Goal: Task Accomplishment & Management: Complete application form

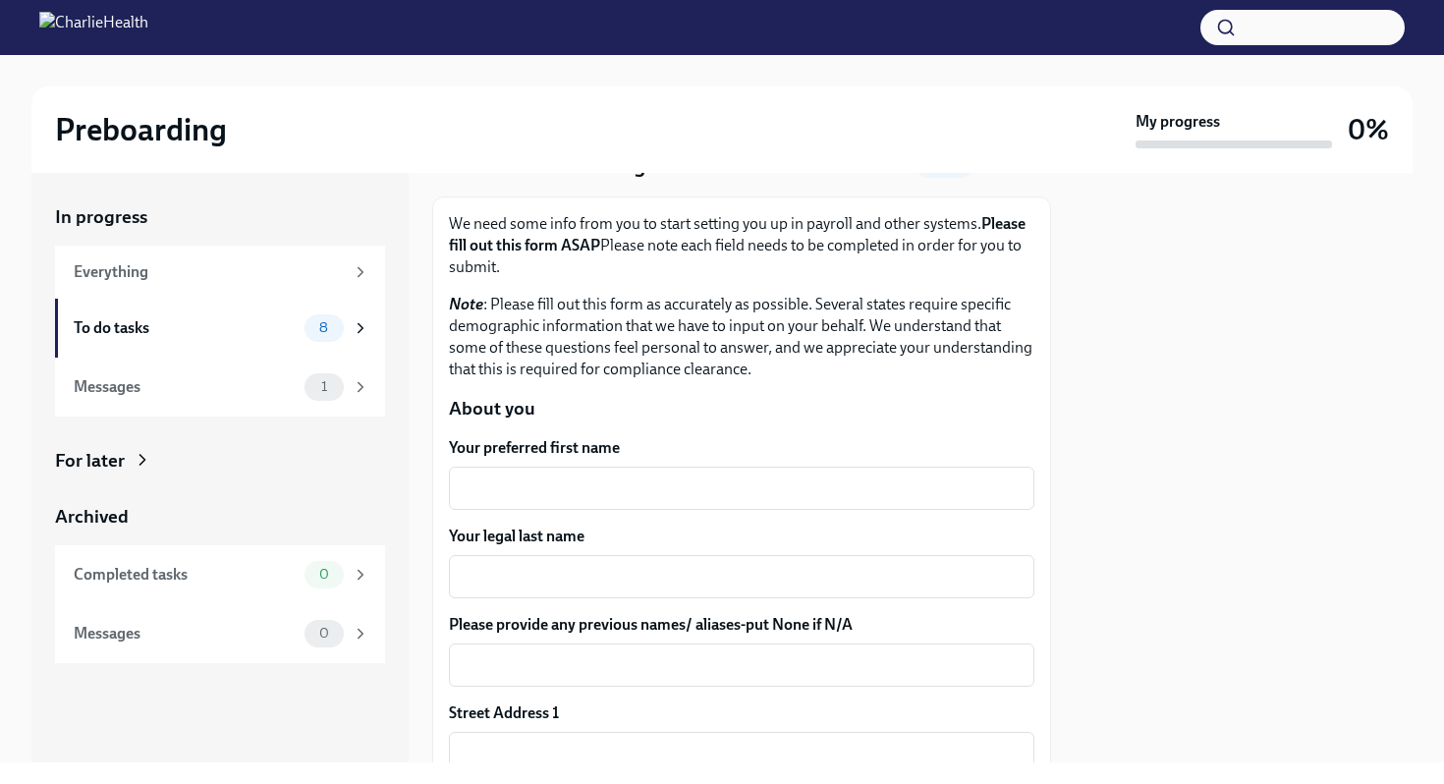
scroll to position [128, 0]
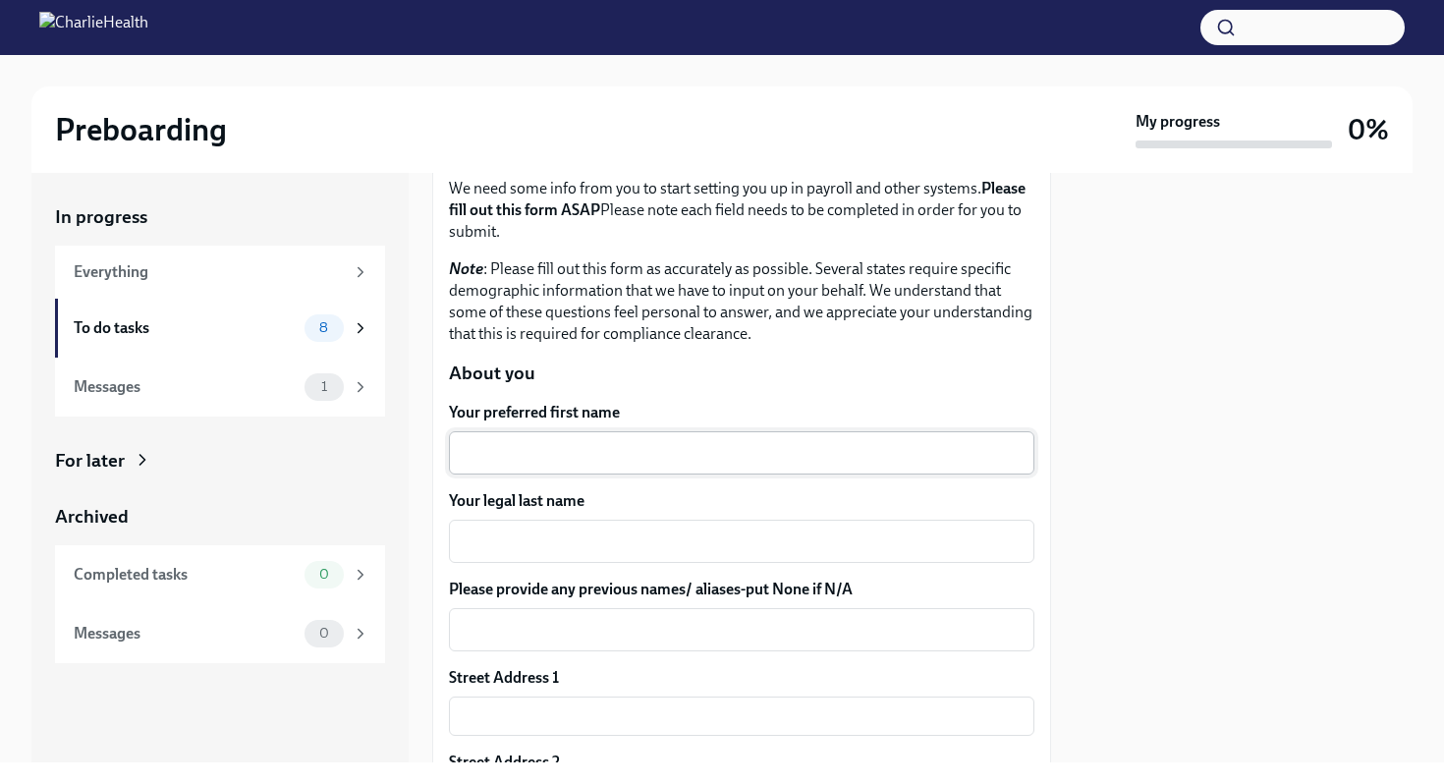
click at [693, 443] on textarea "Your preferred first name" at bounding box center [742, 453] width 562 height 24
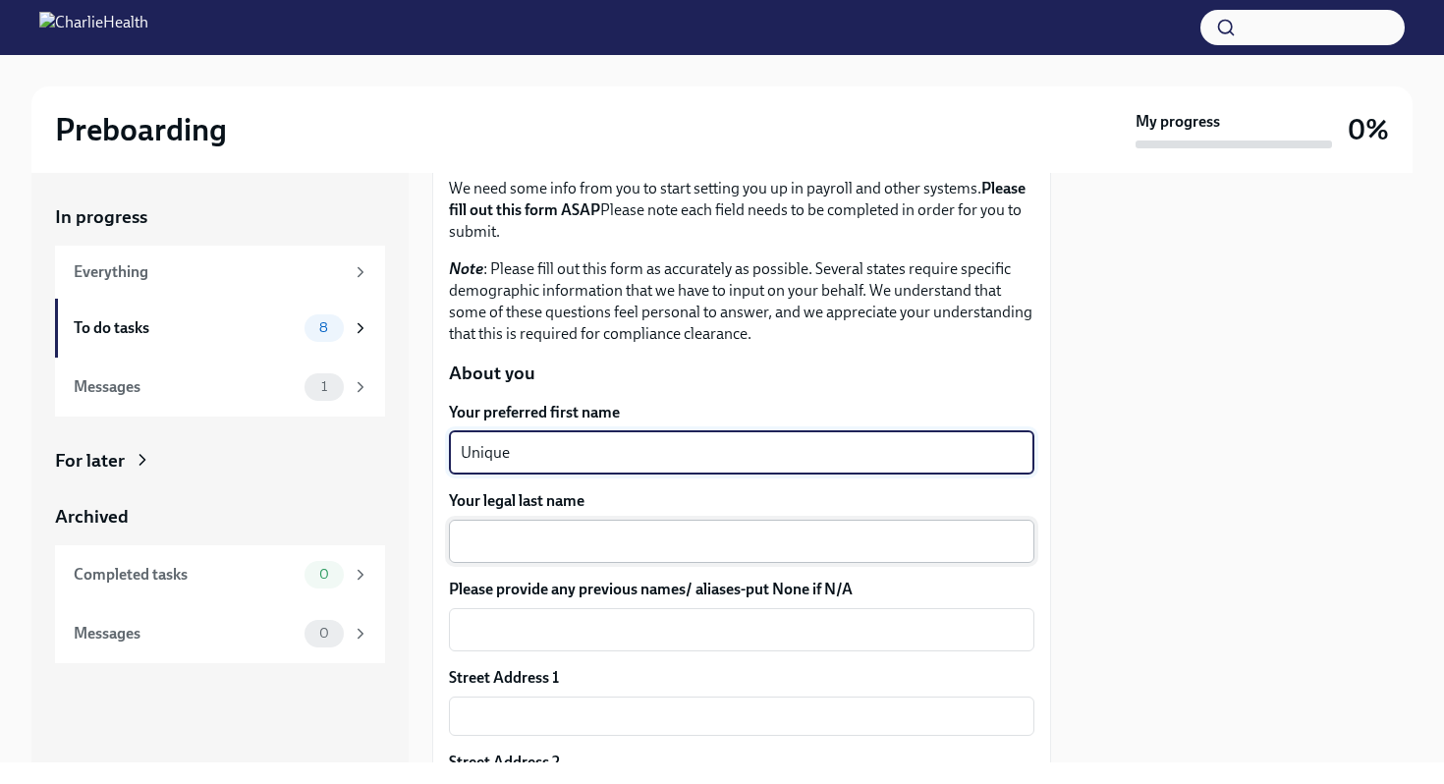
type textarea "Unique"
click at [634, 535] on textarea "Your legal last name" at bounding box center [742, 541] width 562 height 24
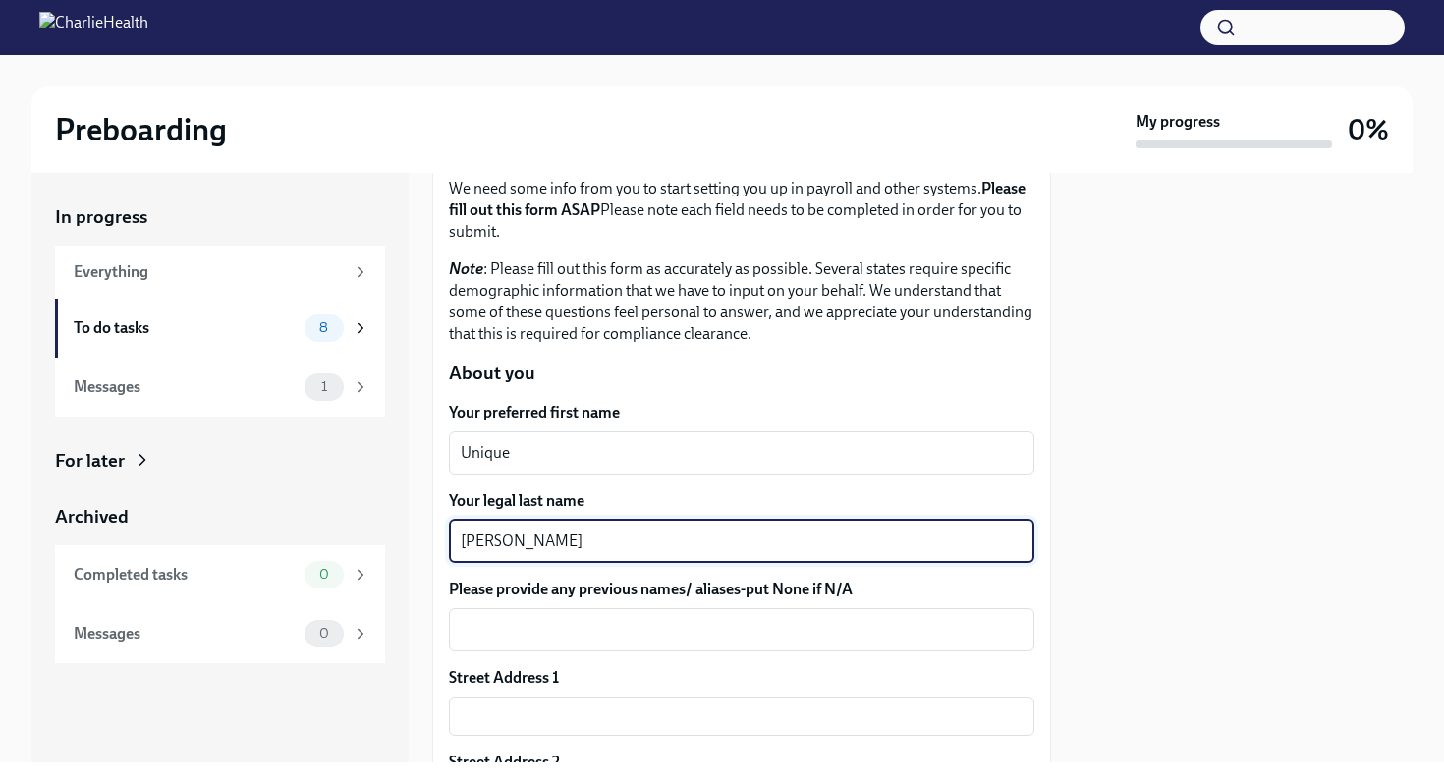
type textarea "[PERSON_NAME]"
click at [1224, 693] on div at bounding box center [1244, 467] width 338 height 589
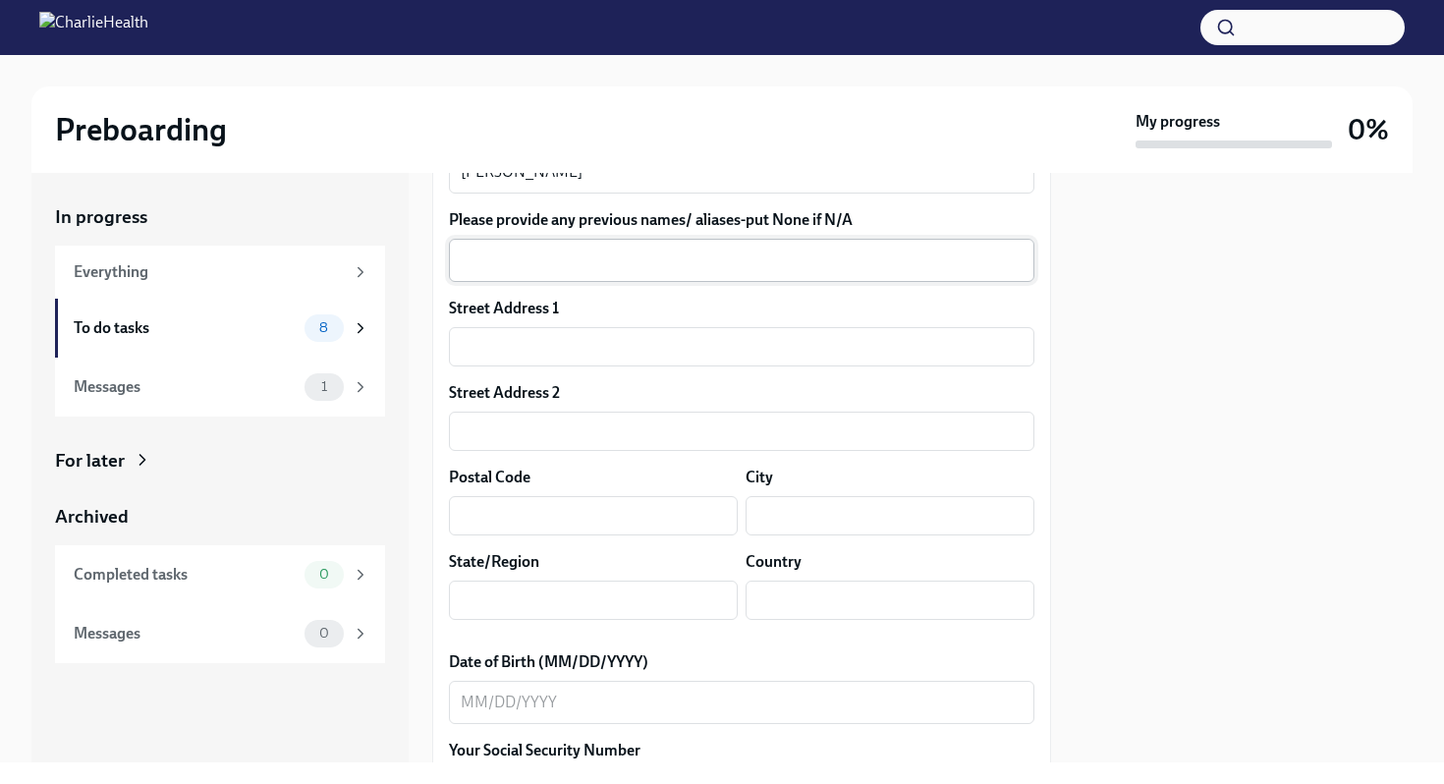
scroll to position [447, 0]
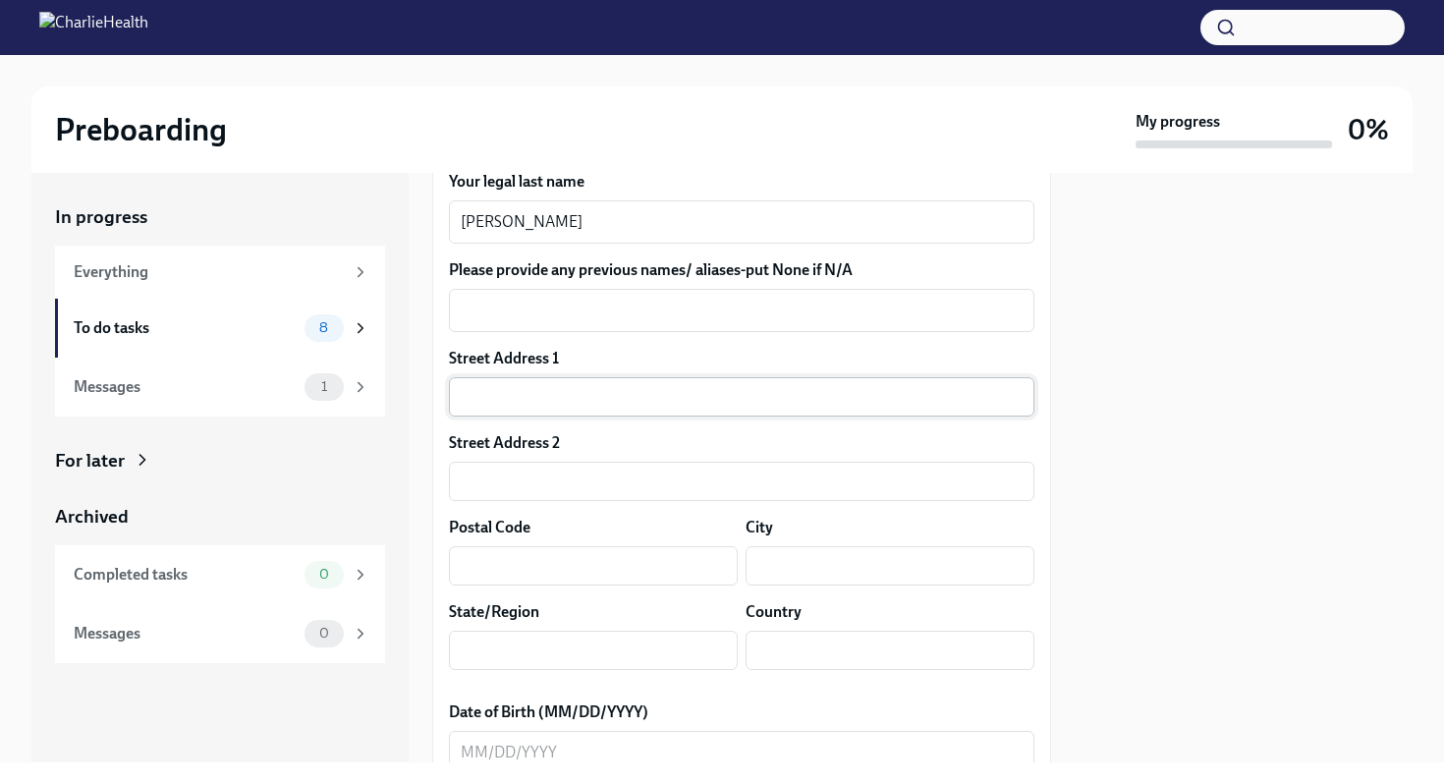
click at [865, 405] on input "text" at bounding box center [741, 396] width 585 height 39
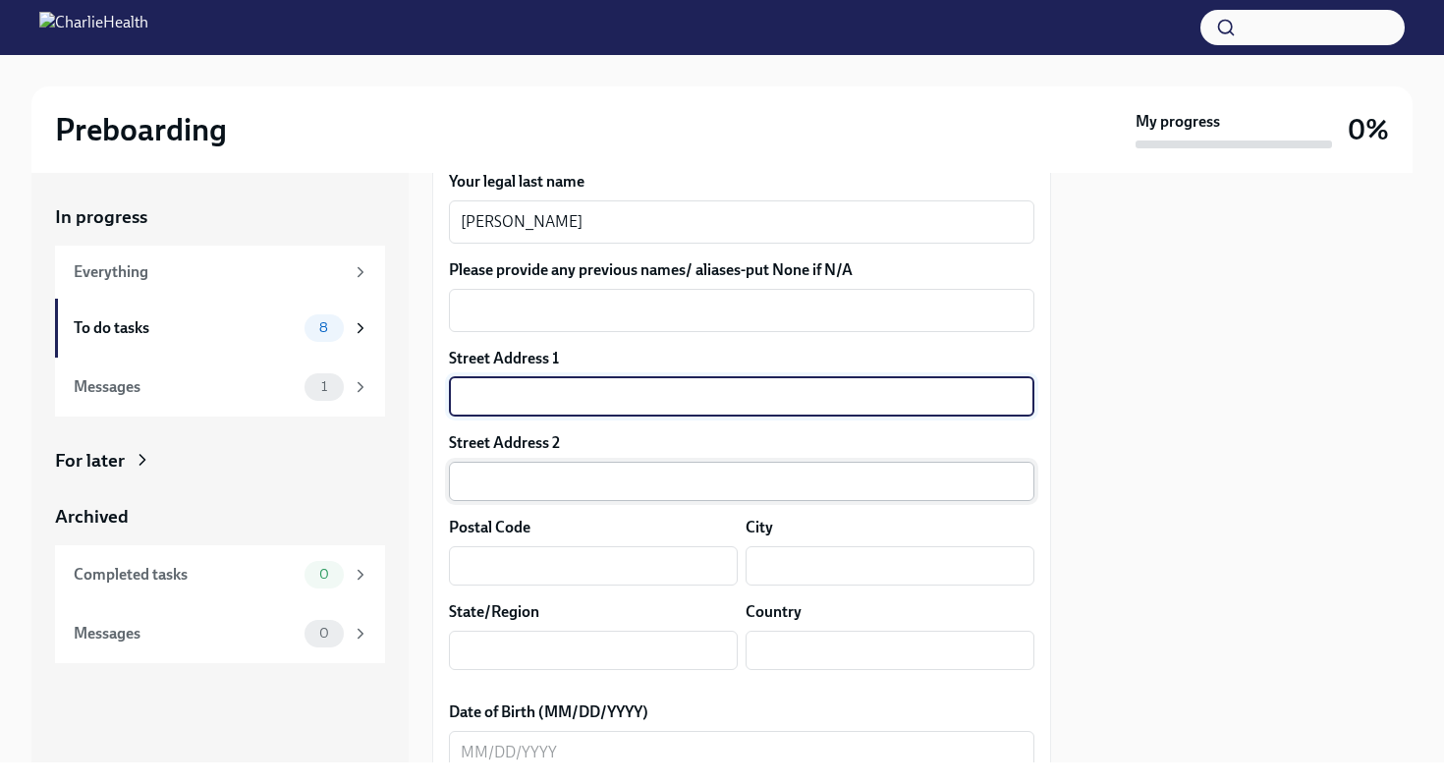
type input "[STREET_ADDRESS][PERSON_NAME]"
type input "402"
type input "30318"
type input "[GEOGRAPHIC_DATA]"
type input "GA"
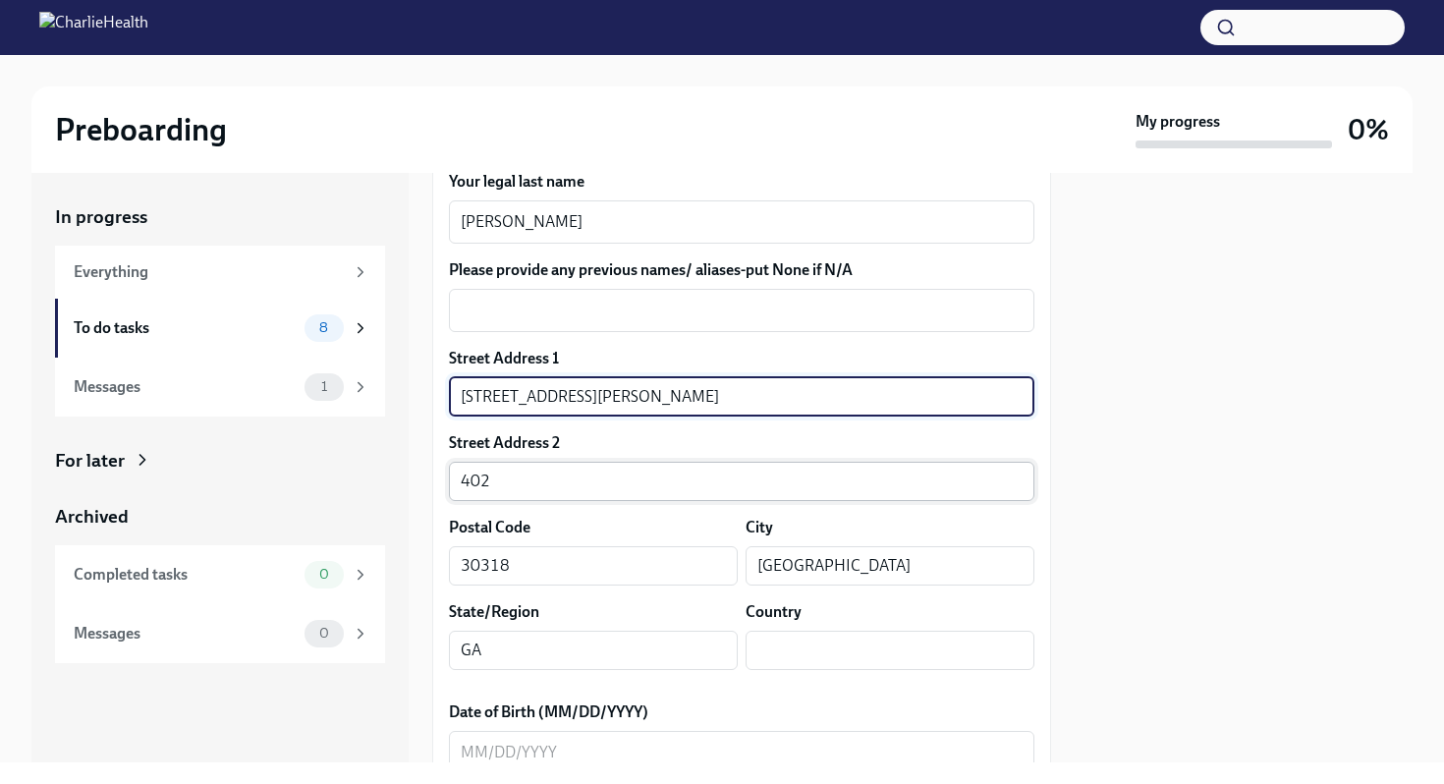
type input "US"
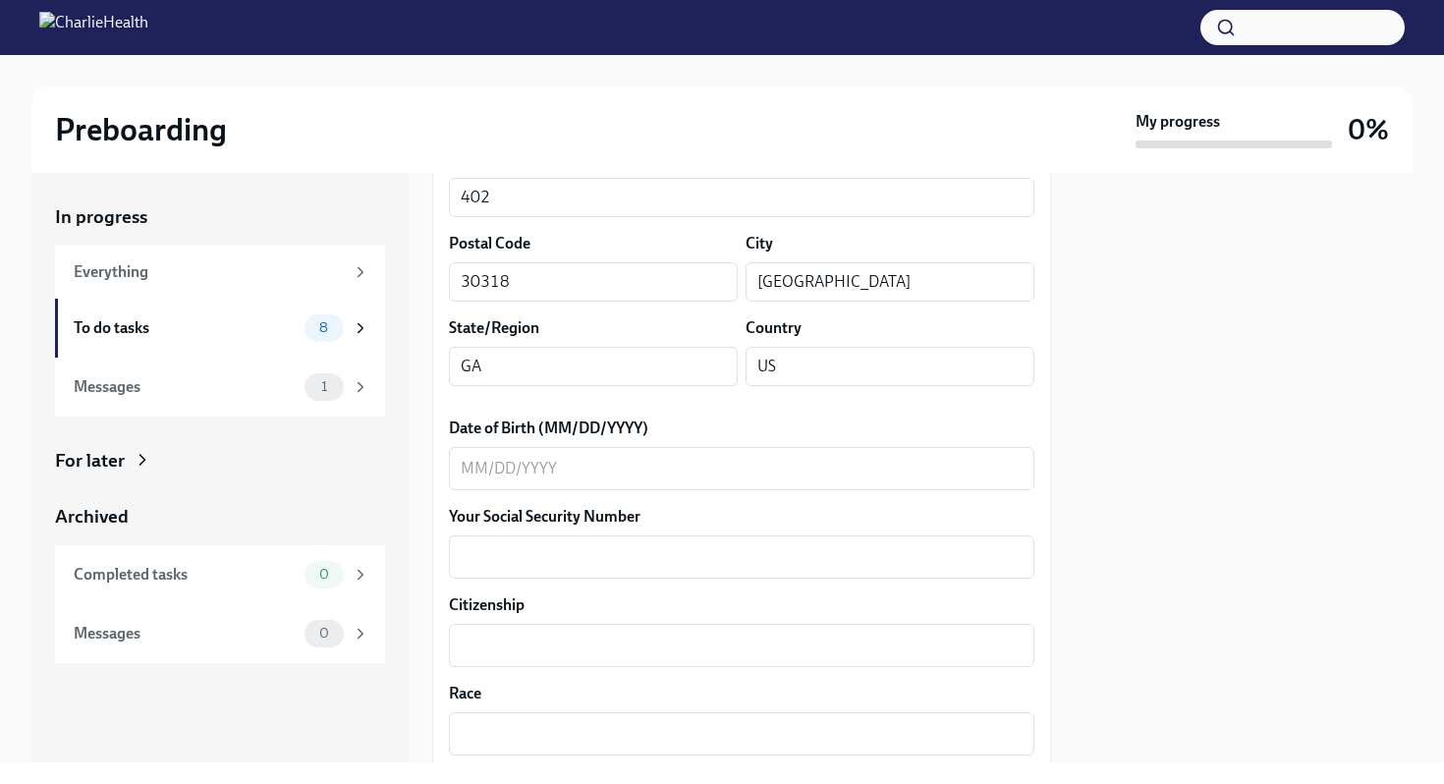
scroll to position [765, 0]
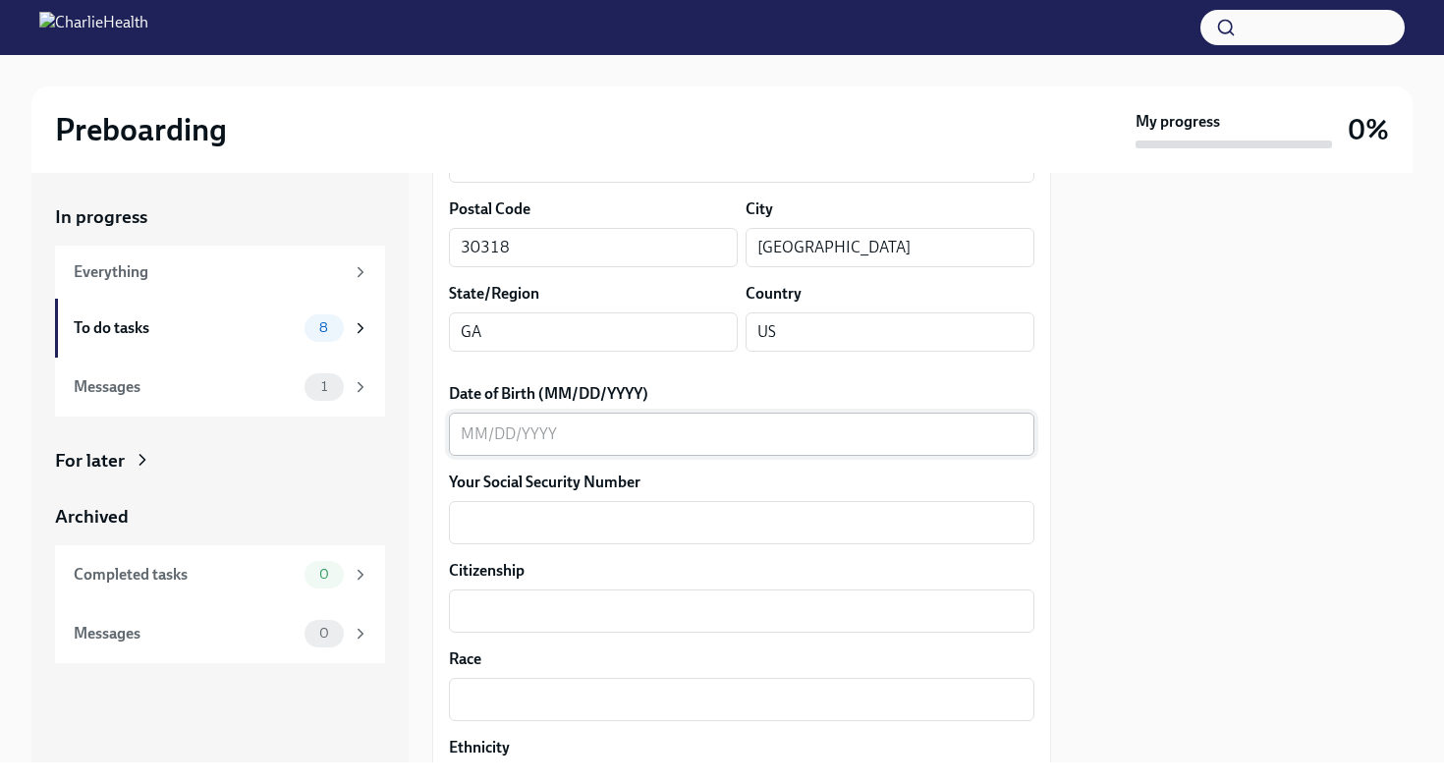
click at [792, 430] on textarea "Date of Birth (MM/DD/YYYY)" at bounding box center [742, 434] width 562 height 24
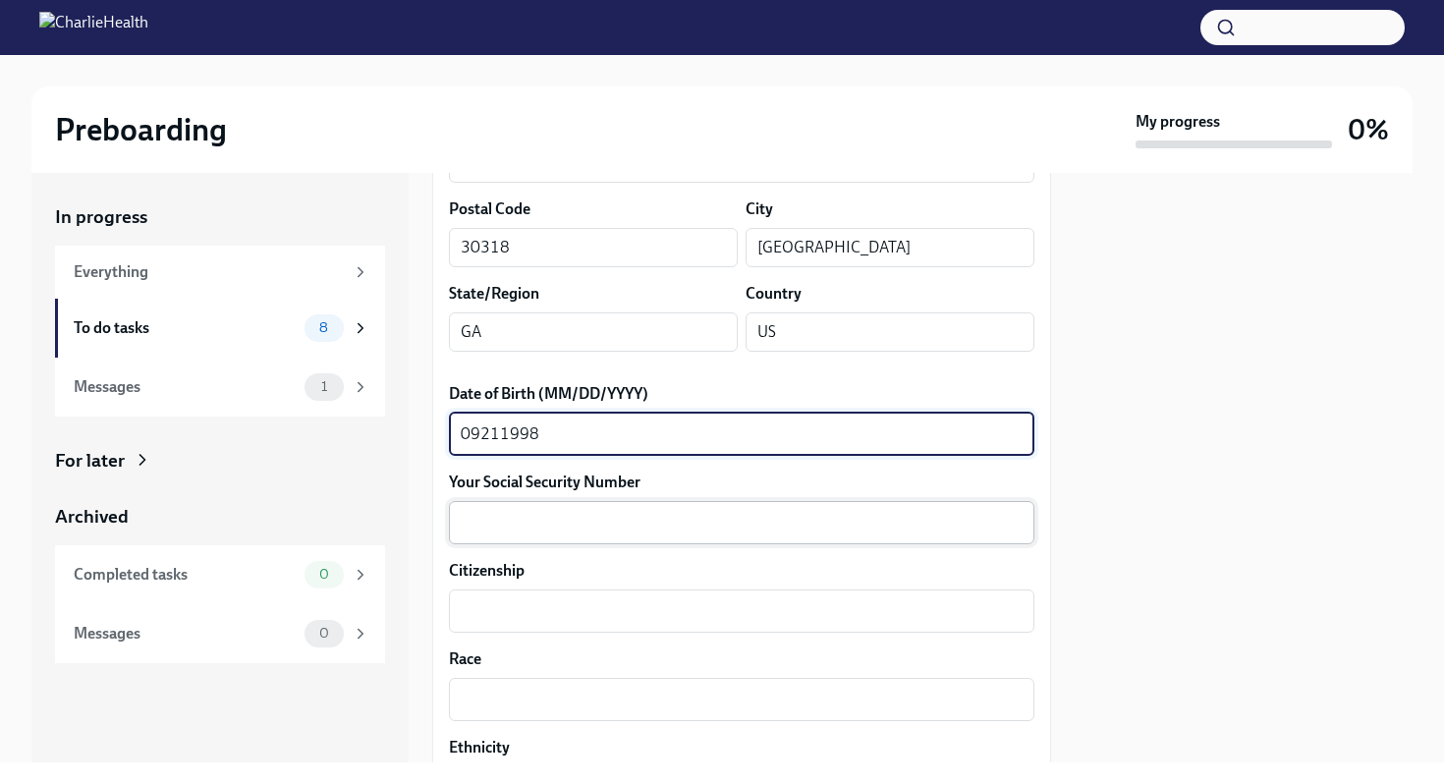
type textarea "09211998"
click at [764, 526] on textarea "Your Social Security Number" at bounding box center [742, 523] width 562 height 24
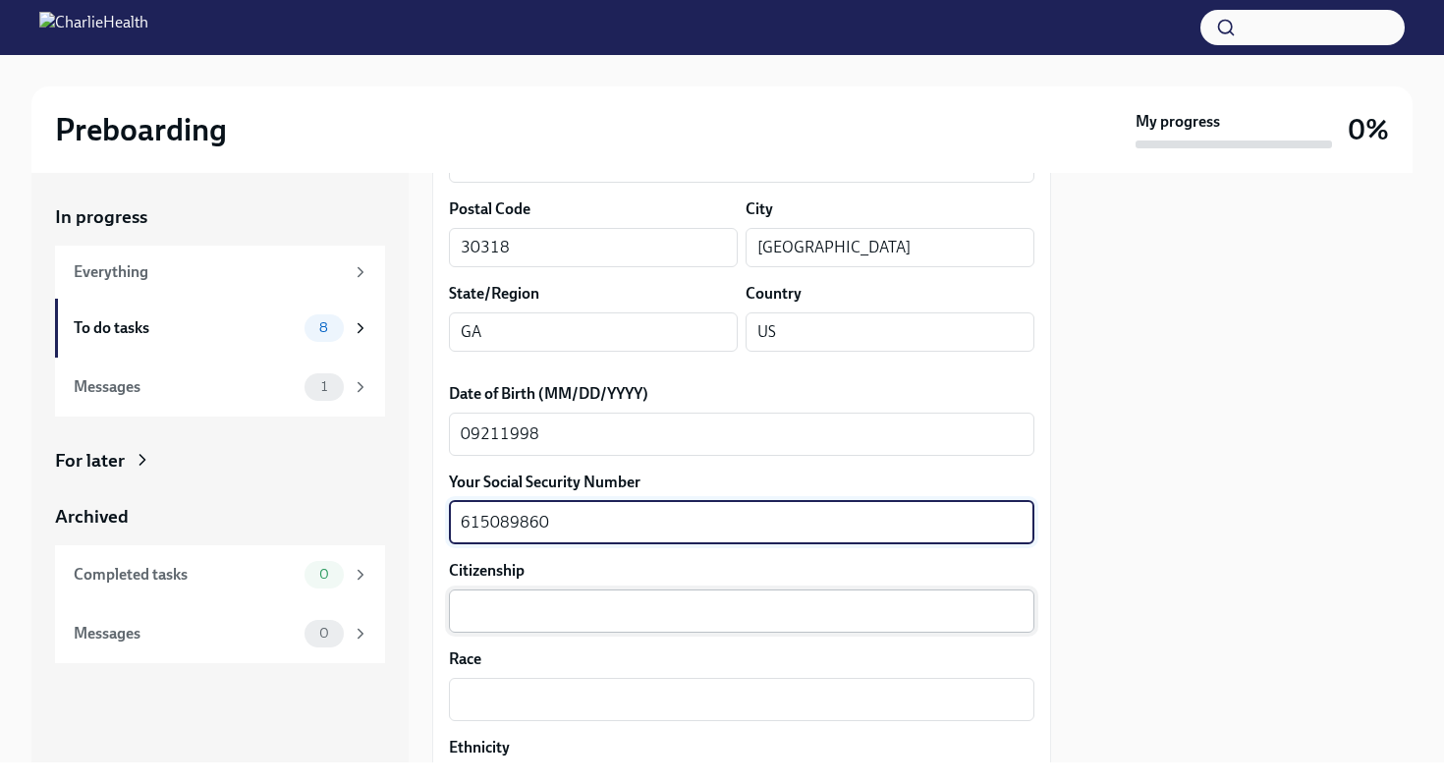
type textarea "615089860"
click at [709, 607] on textarea "Citizenship" at bounding box center [742, 611] width 562 height 24
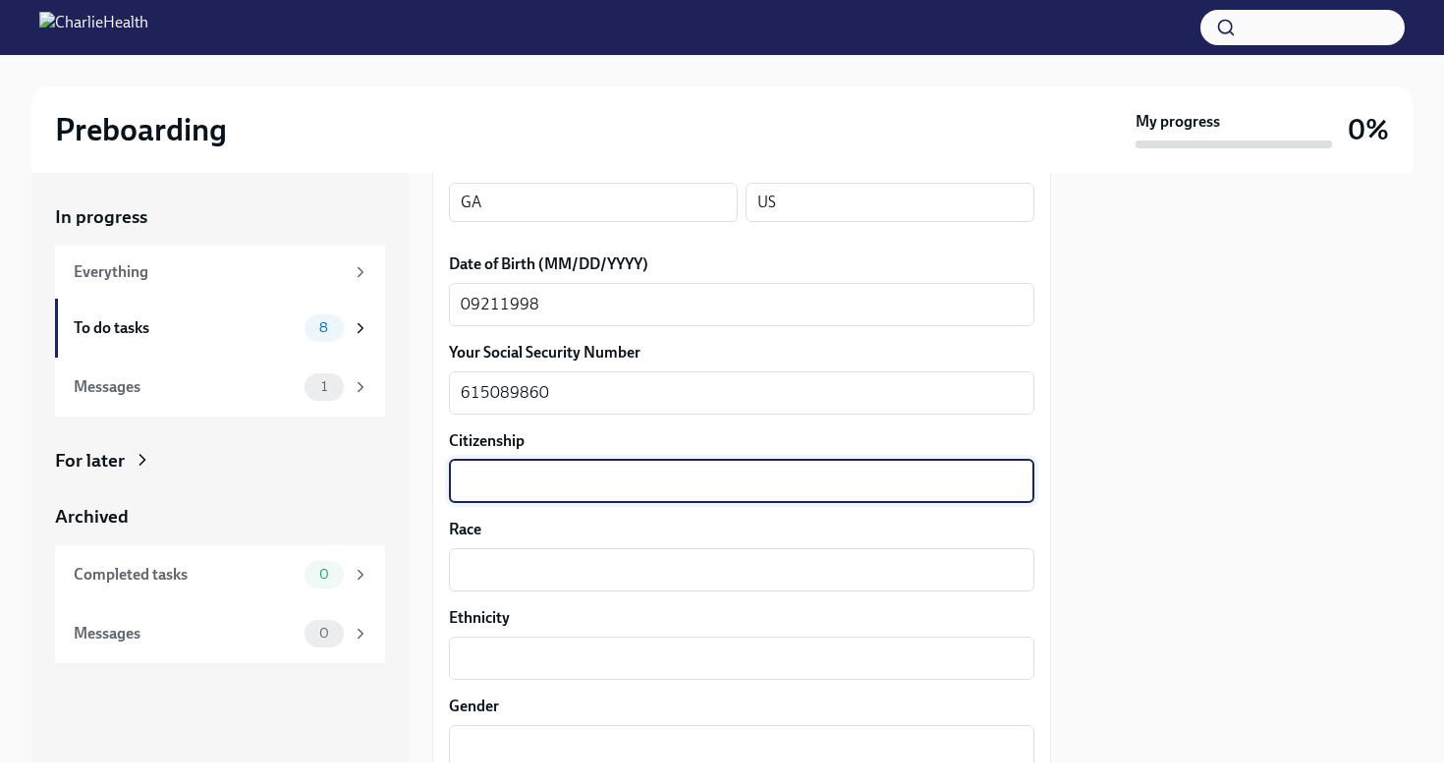
scroll to position [900, 0]
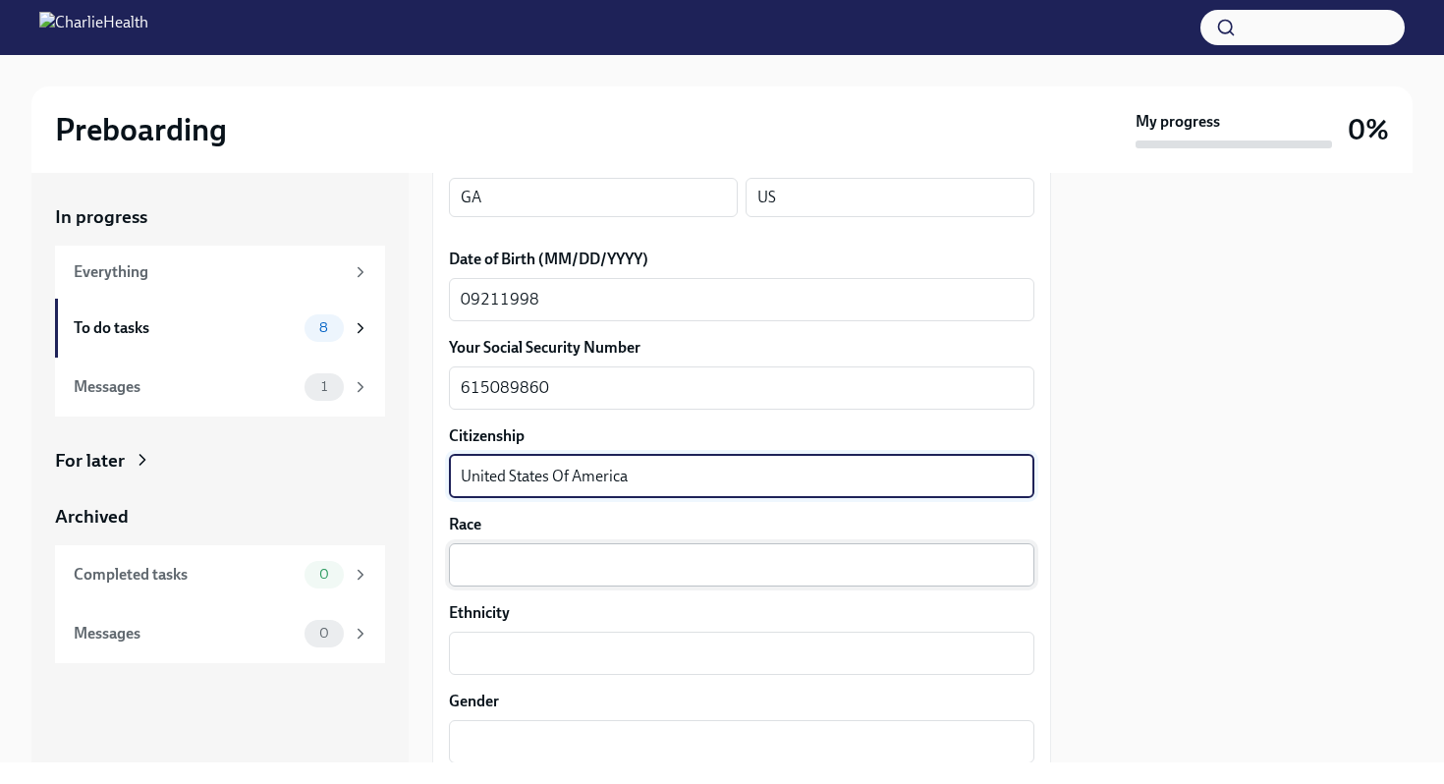
type textarea "United States Of America"
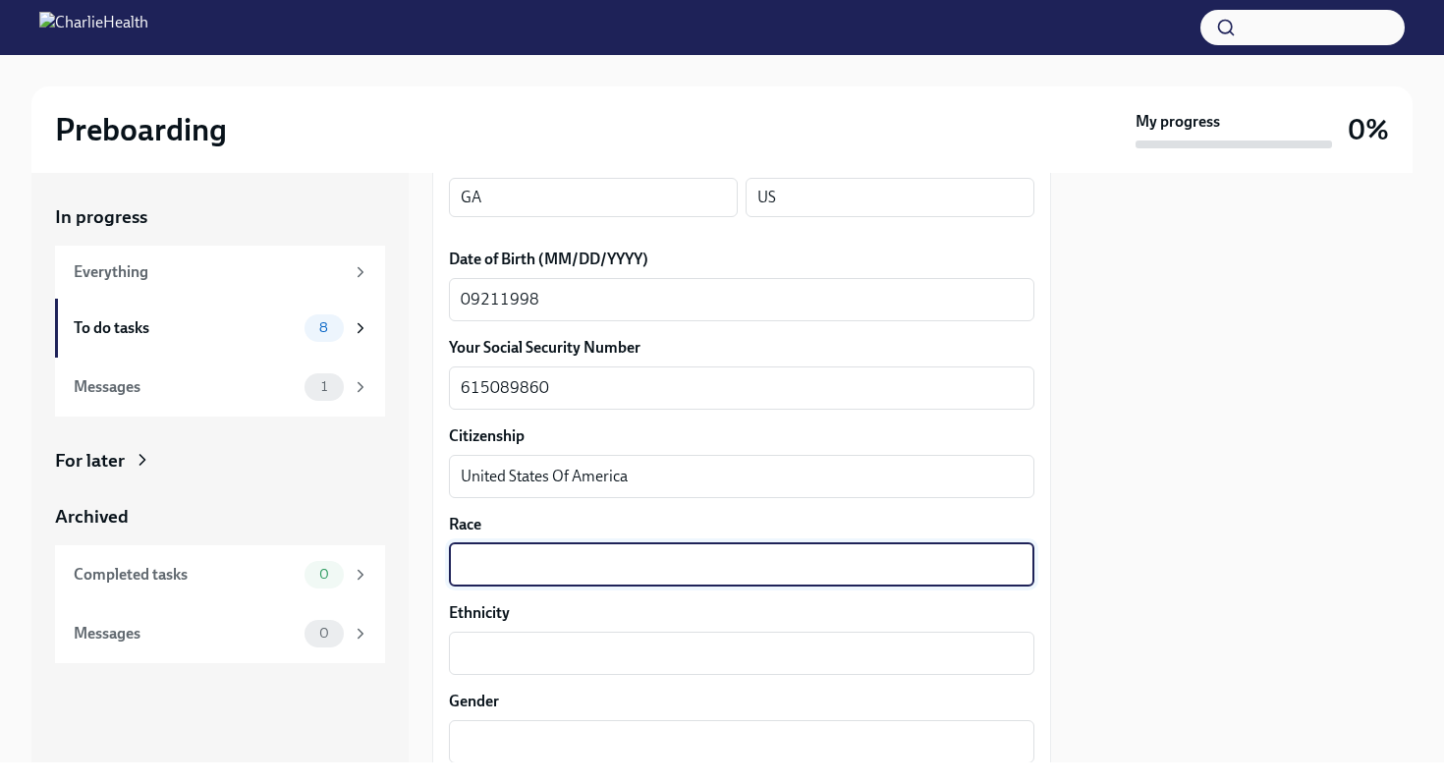
click at [727, 564] on textarea "Race" at bounding box center [742, 565] width 562 height 24
type textarea "Black/[DEMOGRAPHIC_DATA]"
click at [661, 663] on textarea "Ethnicity" at bounding box center [742, 653] width 562 height 24
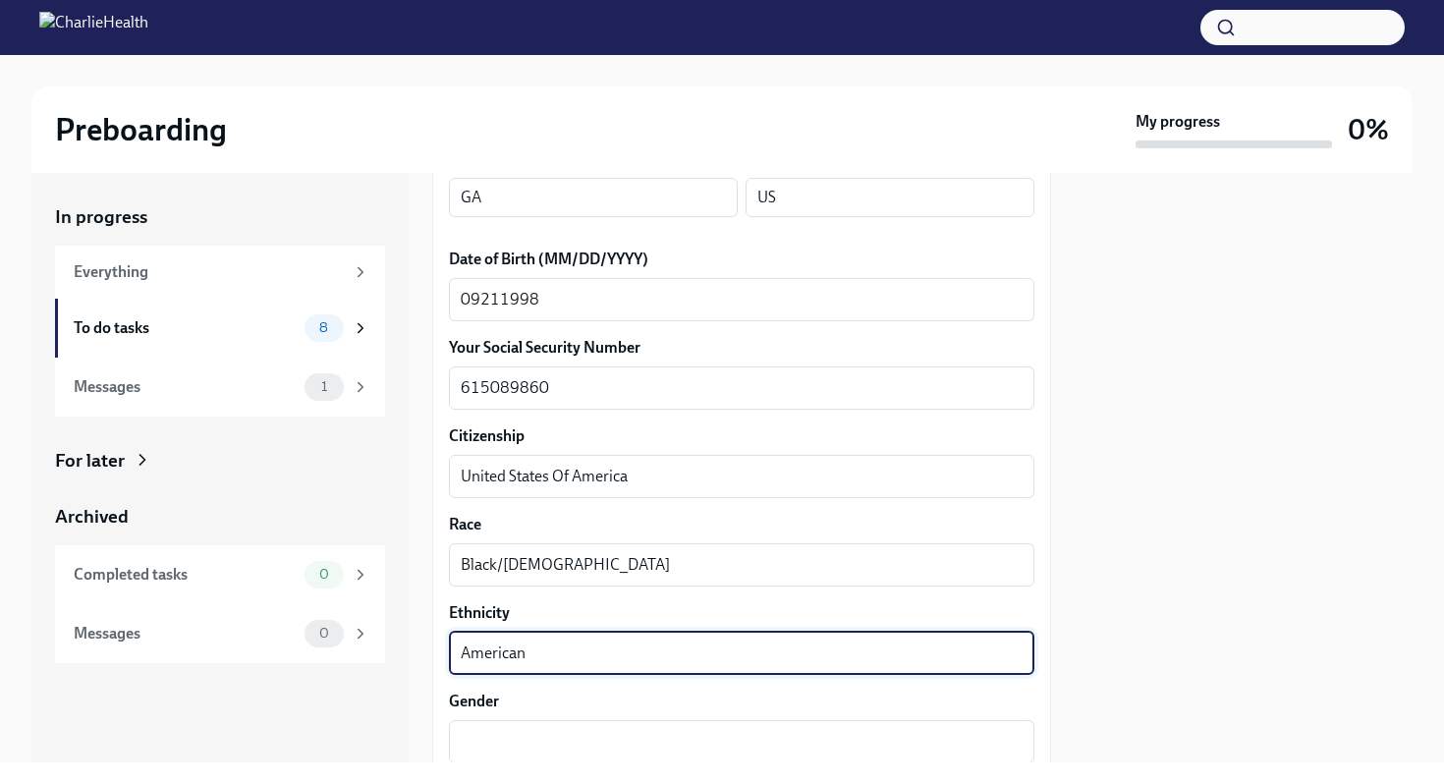
type textarea "American"
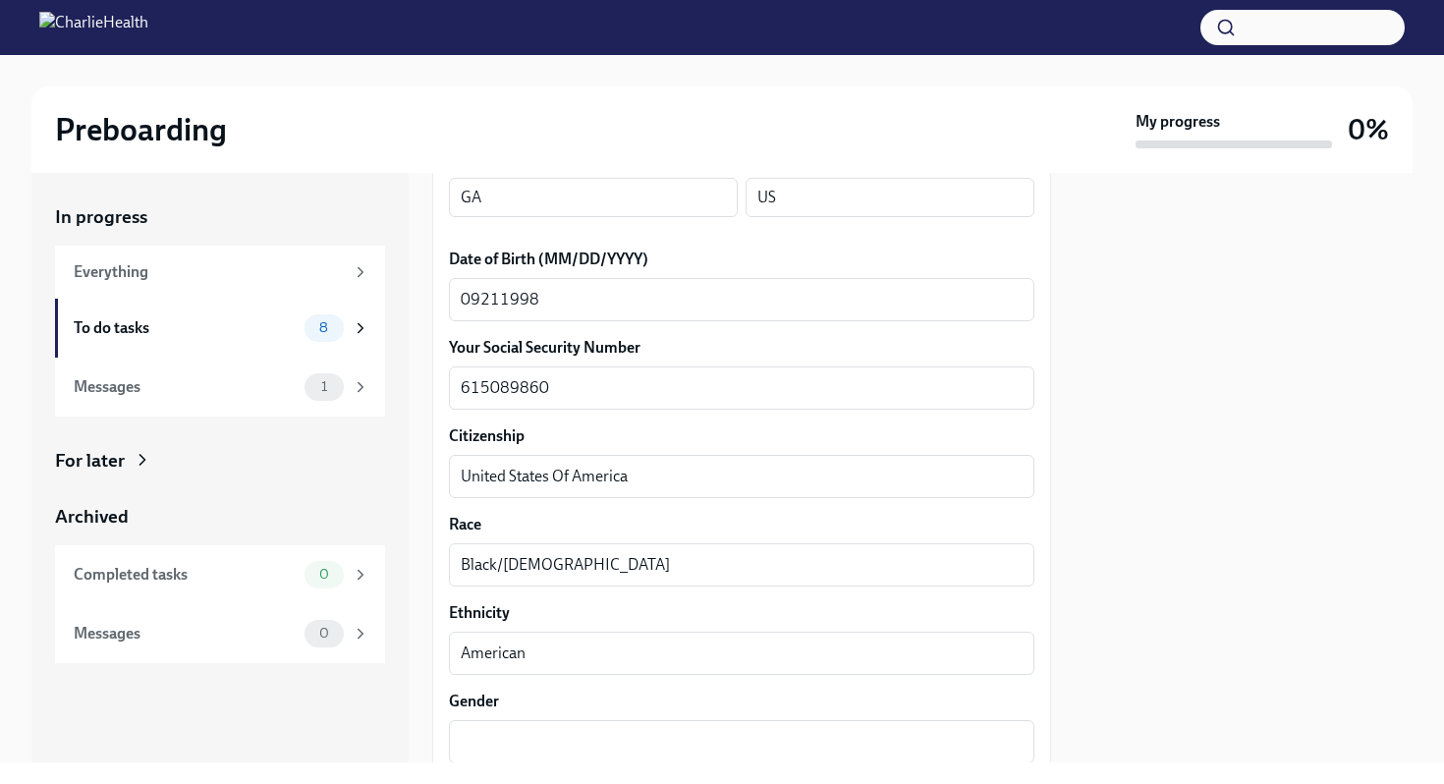
click at [1154, 596] on div at bounding box center [1244, 467] width 338 height 589
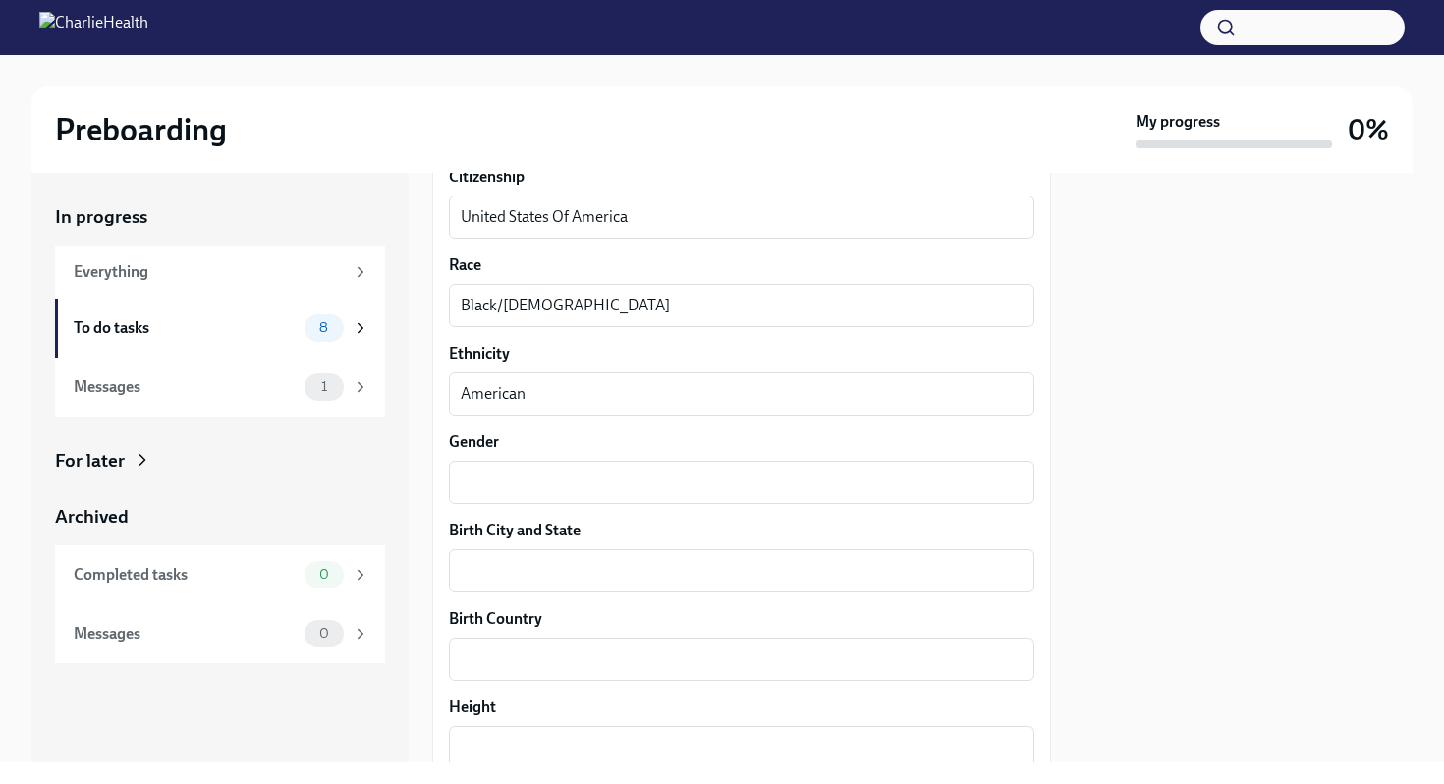
scroll to position [1367, 0]
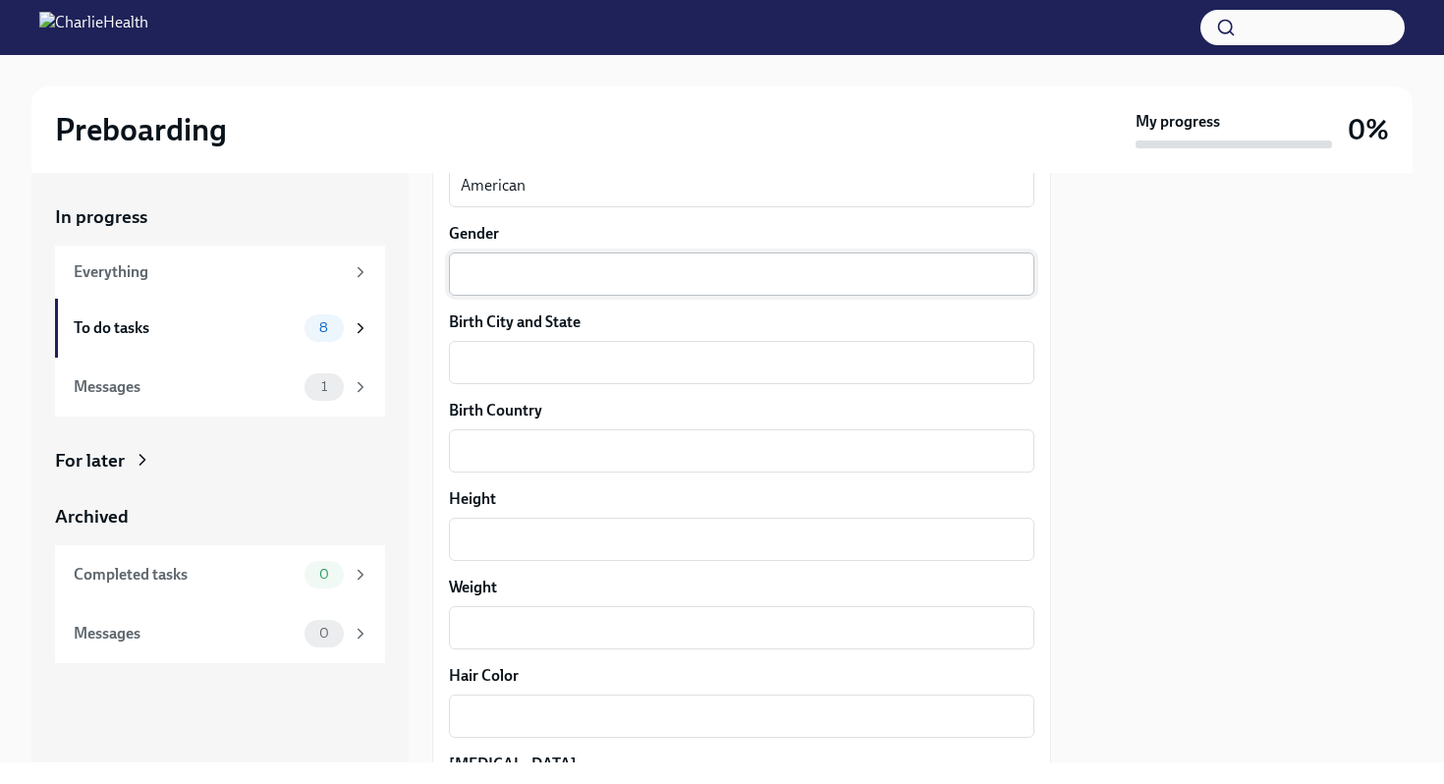
click at [789, 281] on textarea "Gender" at bounding box center [742, 274] width 562 height 24
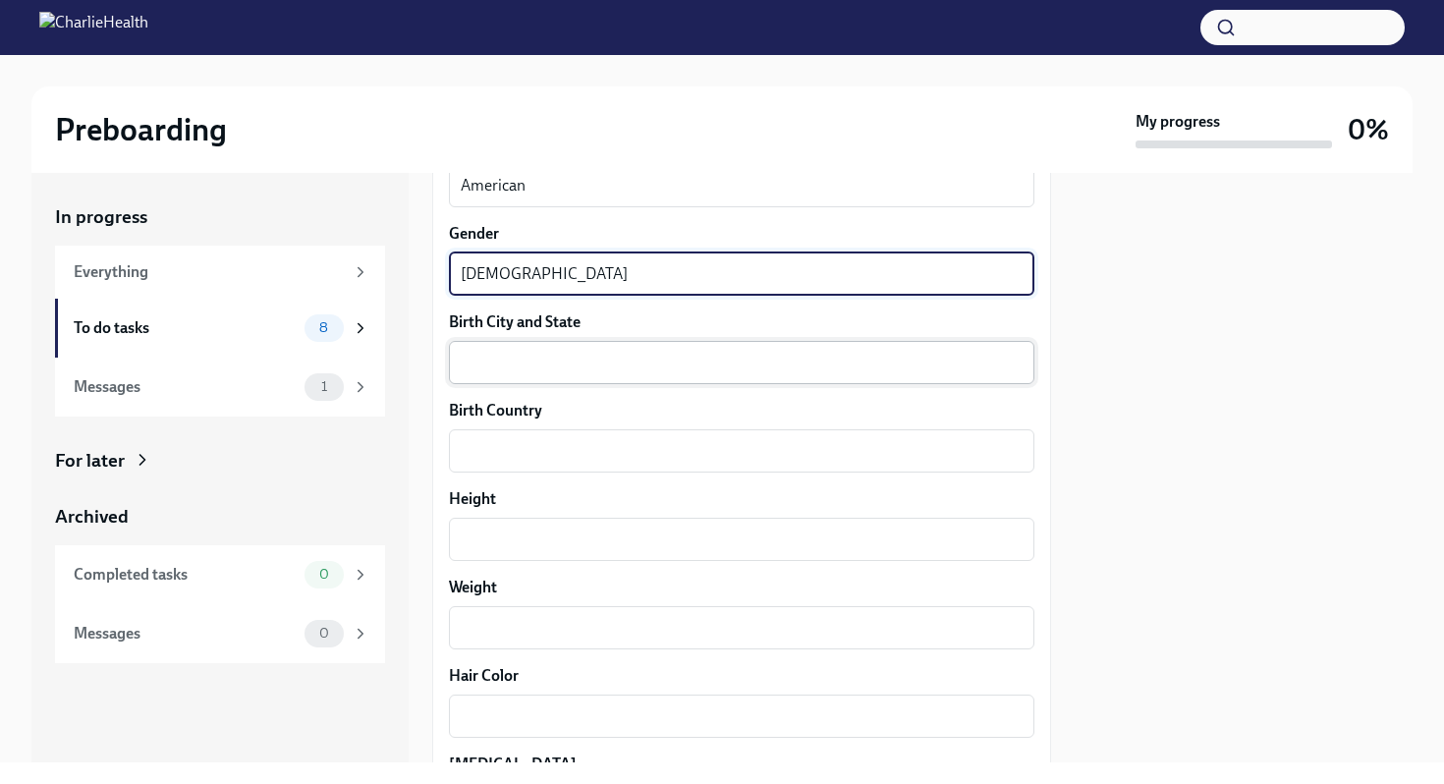
type textarea "[DEMOGRAPHIC_DATA]"
click at [699, 363] on textarea "Birth City and State" at bounding box center [742, 363] width 562 height 24
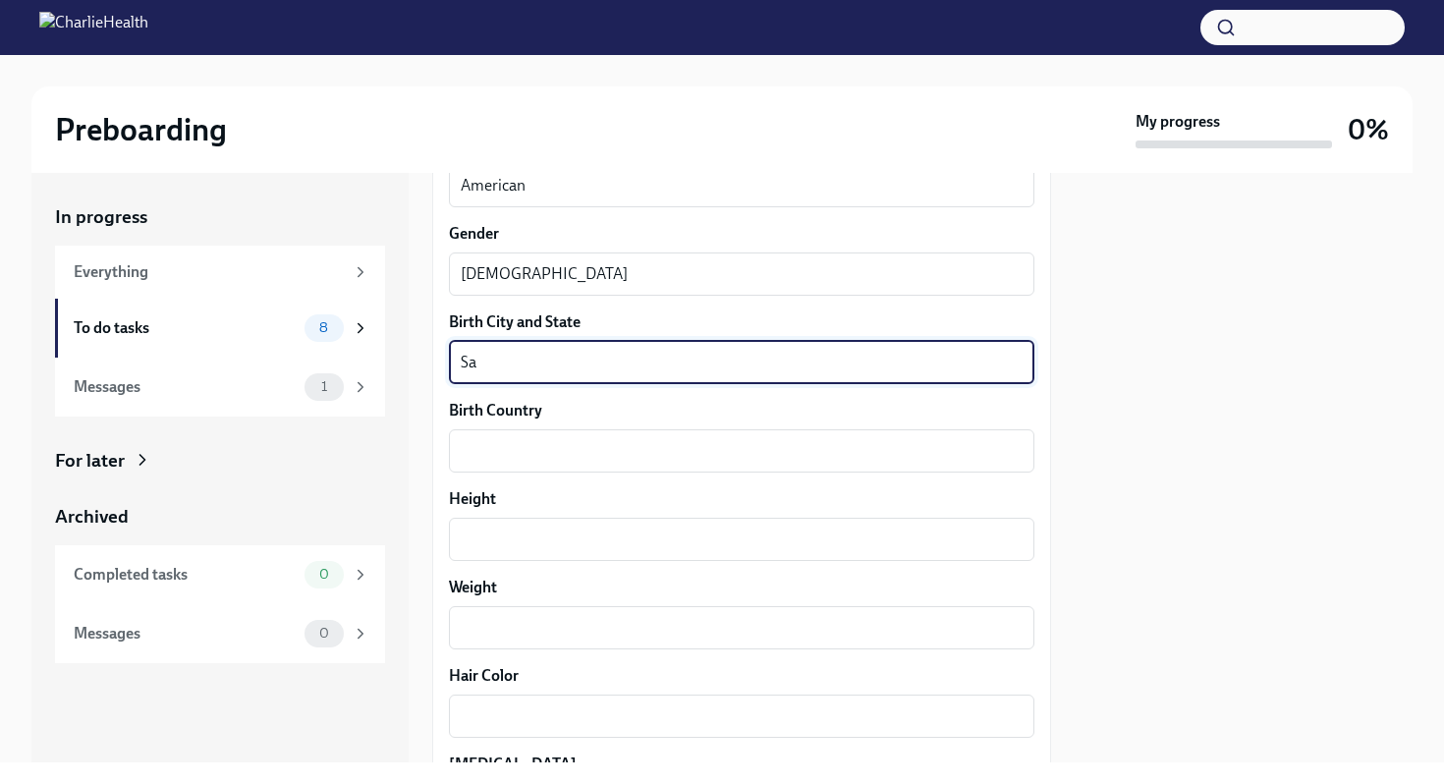
type textarea "S"
click at [660, 449] on textarea "Birth Country" at bounding box center [742, 451] width 562 height 24
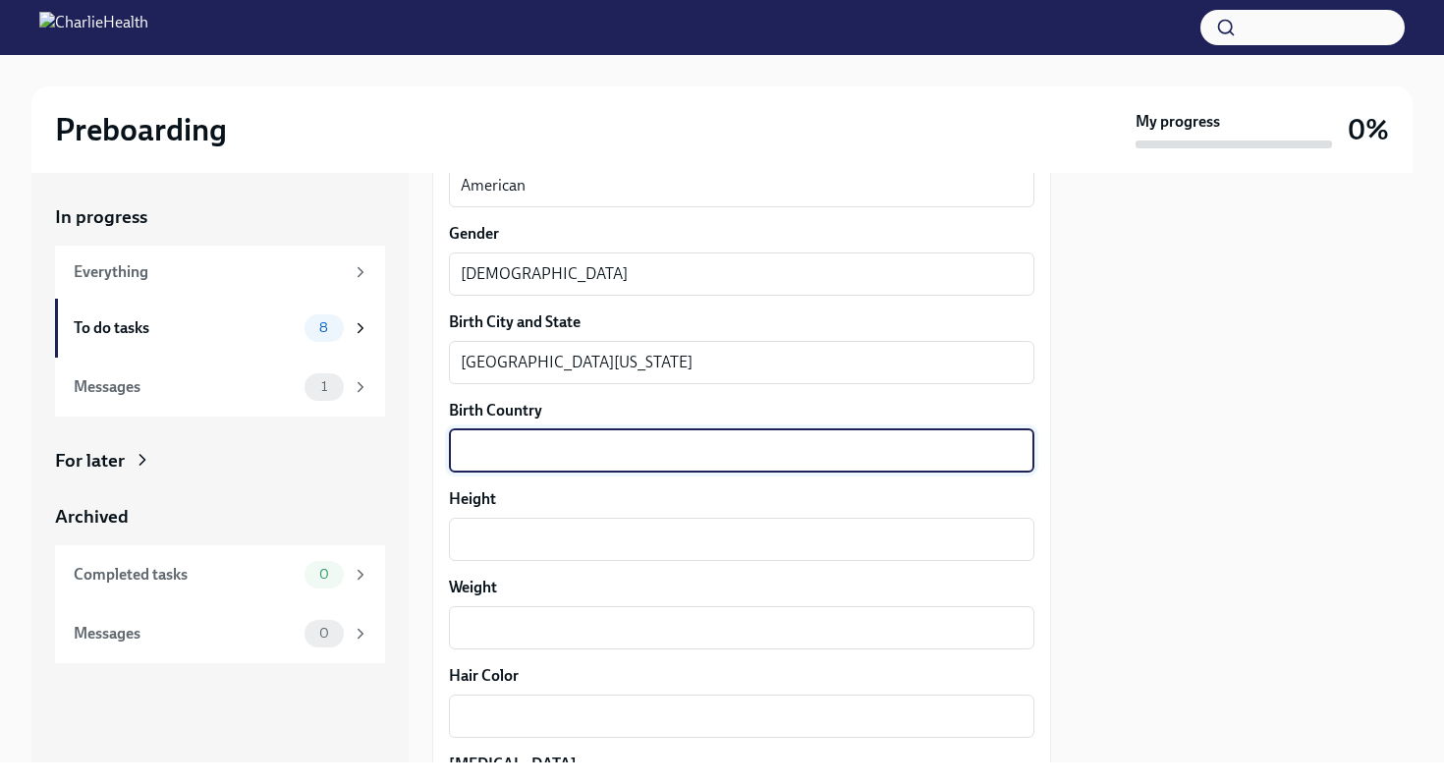
click at [0, 0] on span "," at bounding box center [0, 0] width 0 height 0
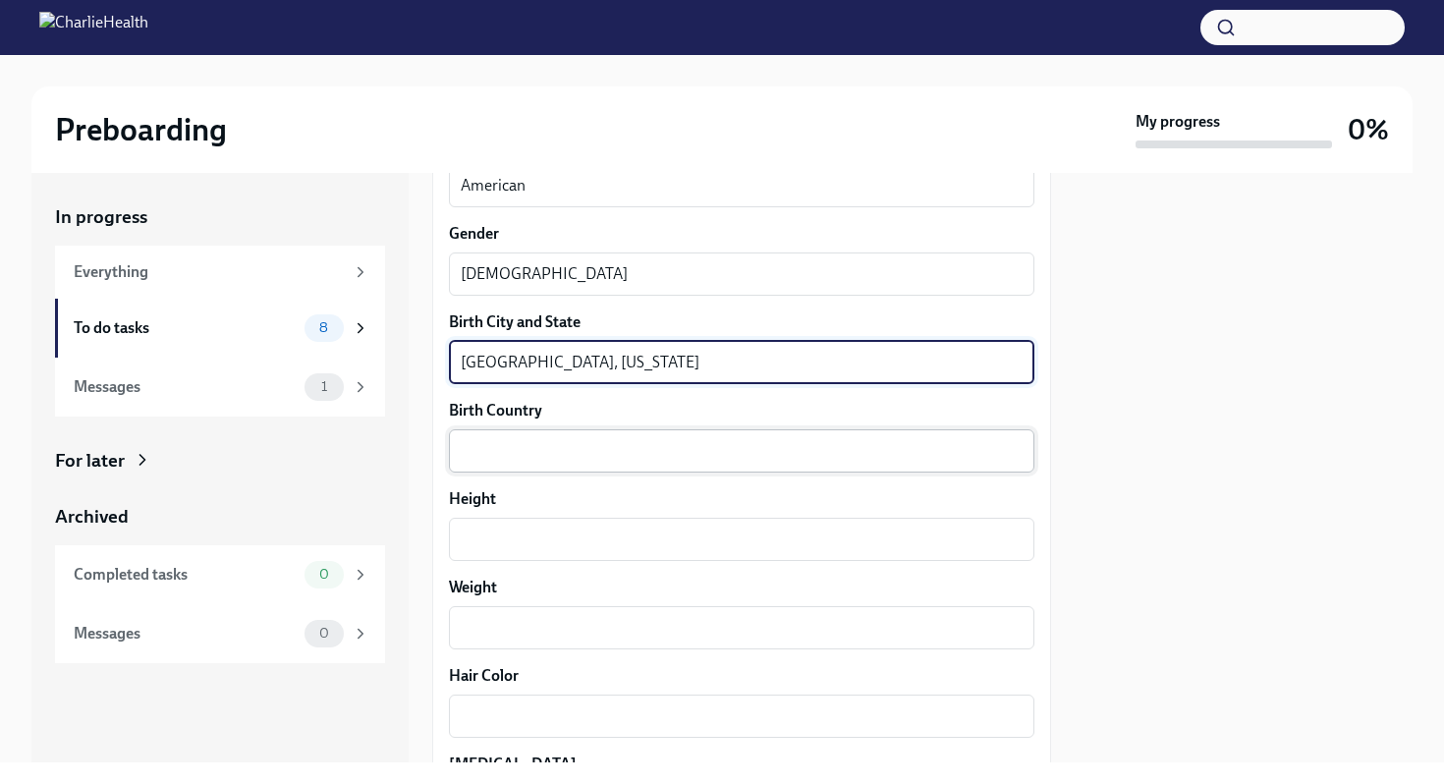
type textarea "[GEOGRAPHIC_DATA], [US_STATE]"
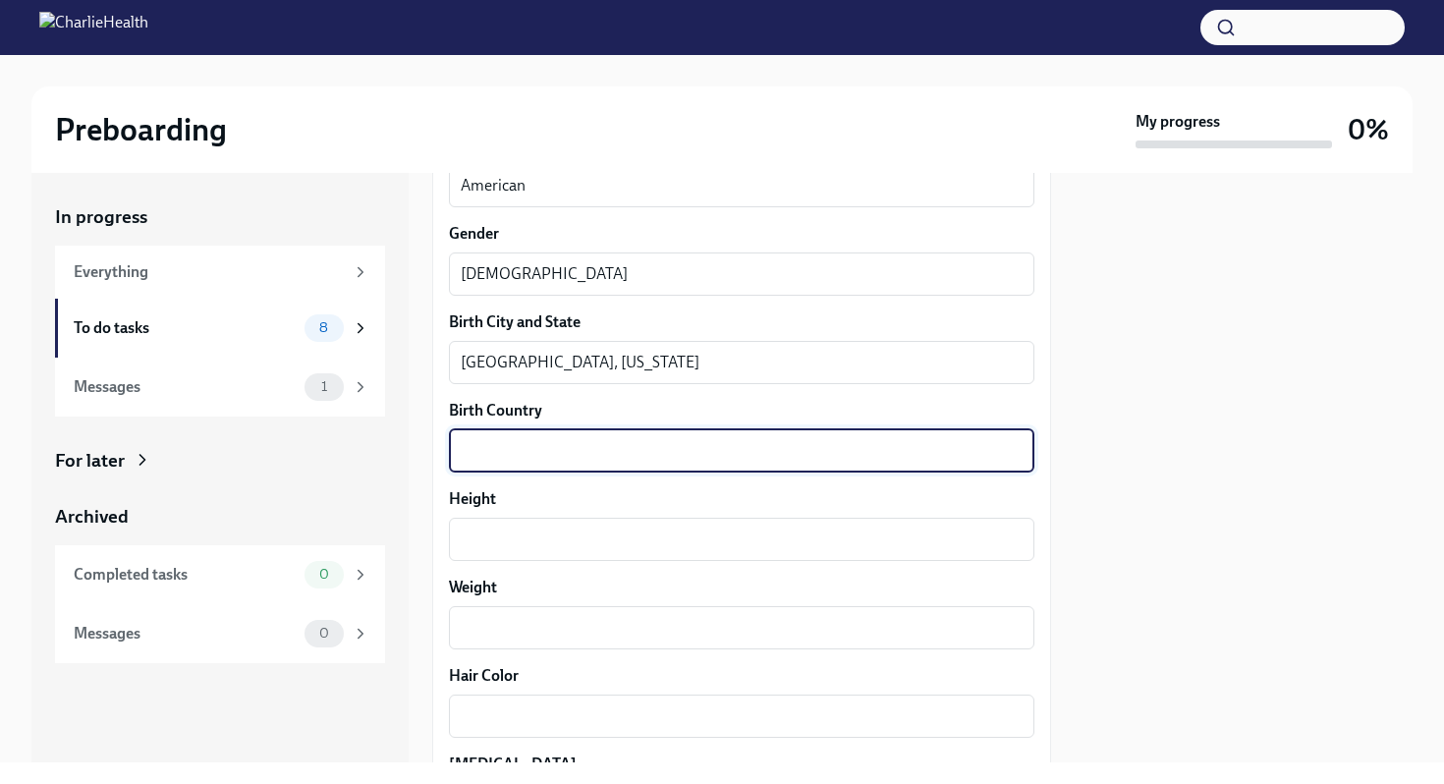
click at [542, 441] on textarea "Birth Country" at bounding box center [742, 451] width 562 height 24
type textarea "United States Of America"
click at [569, 546] on textarea "Height" at bounding box center [742, 540] width 562 height 24
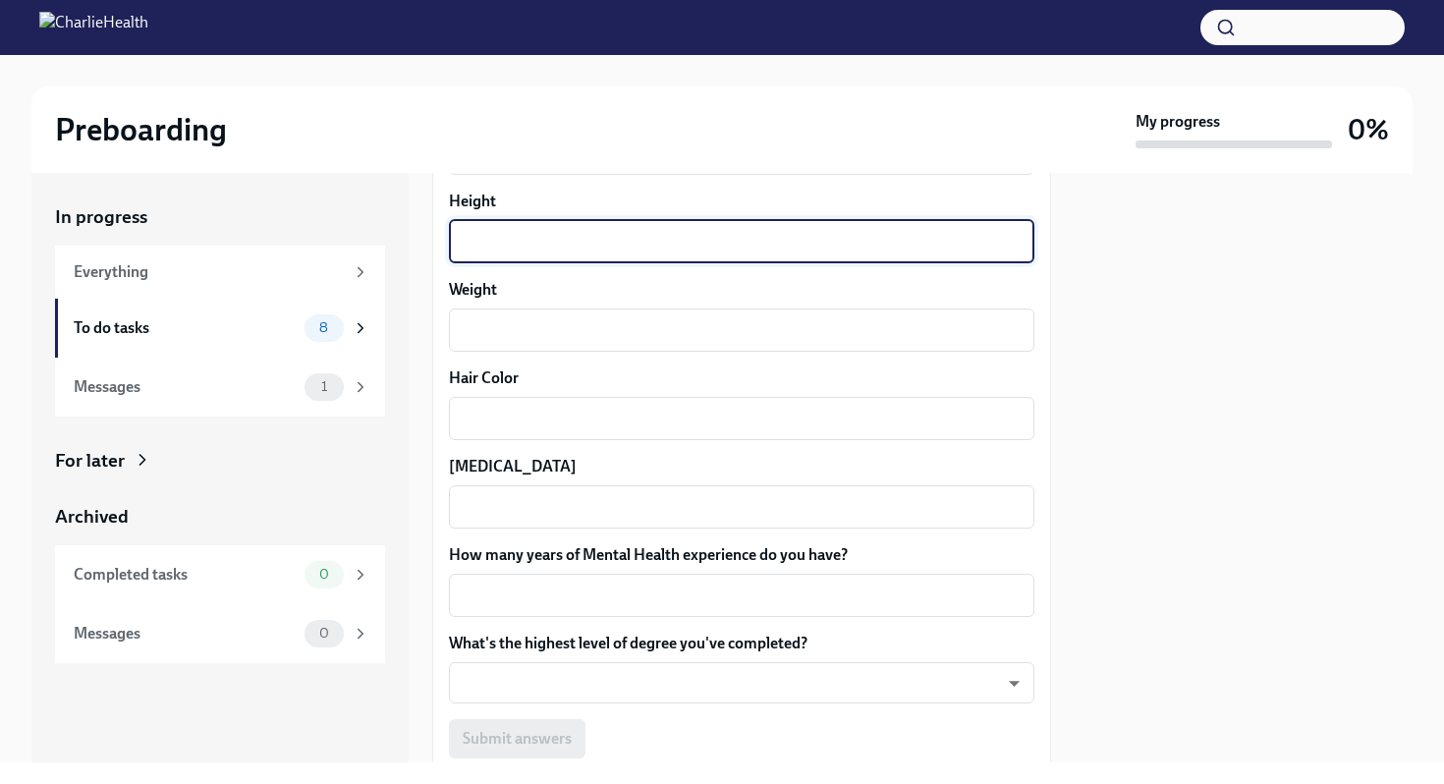
scroll to position [1678, 0]
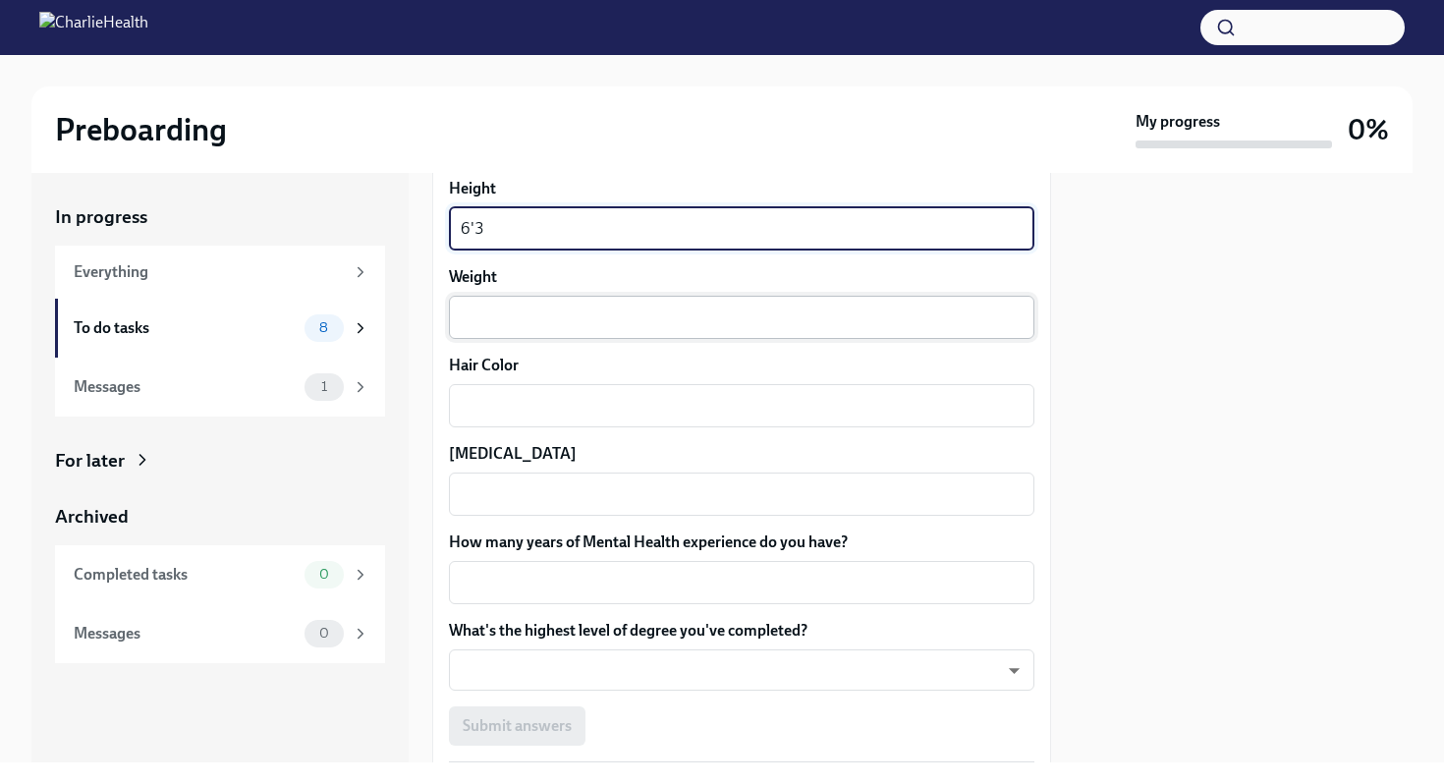
type textarea "6'3"
click at [645, 319] on textarea "Weight" at bounding box center [742, 318] width 562 height 24
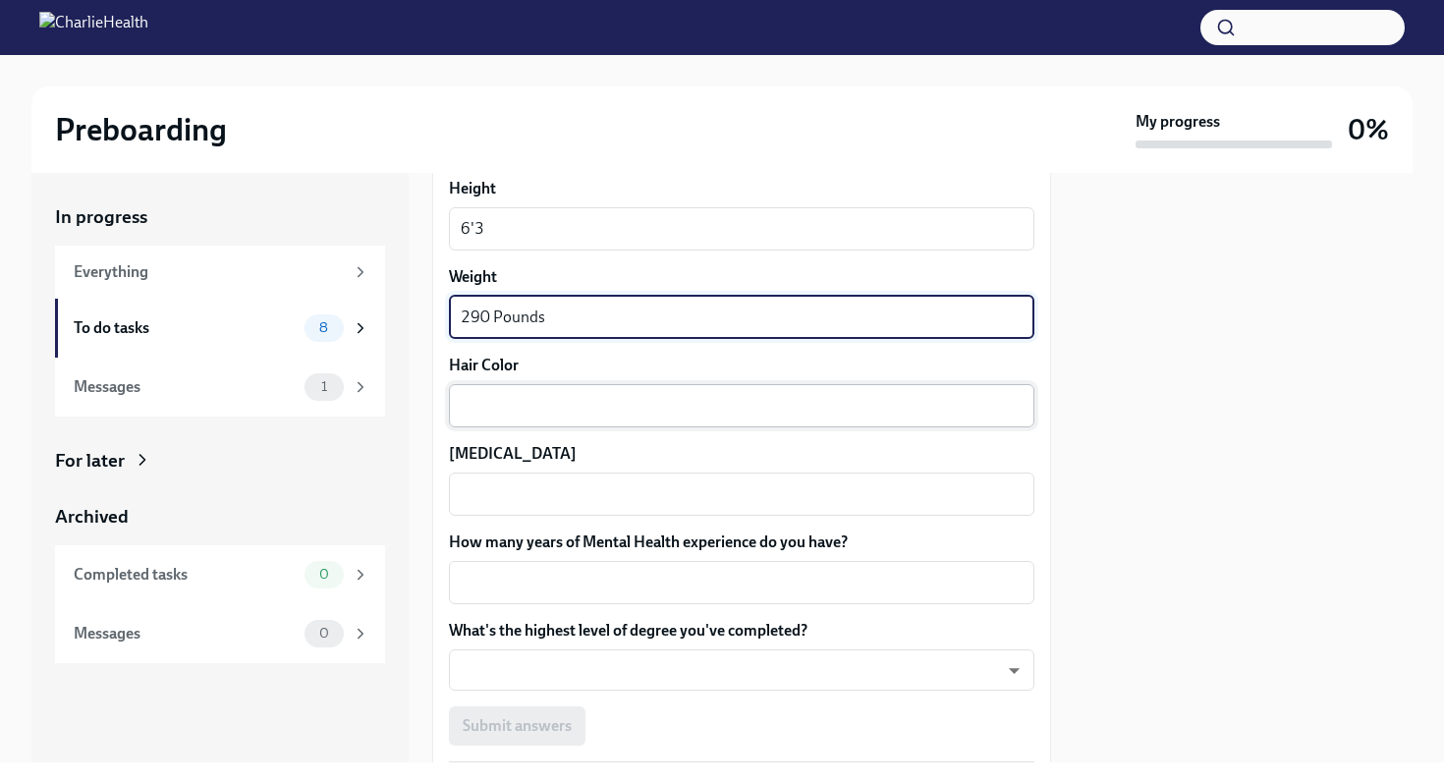
type textarea "290 Pounds"
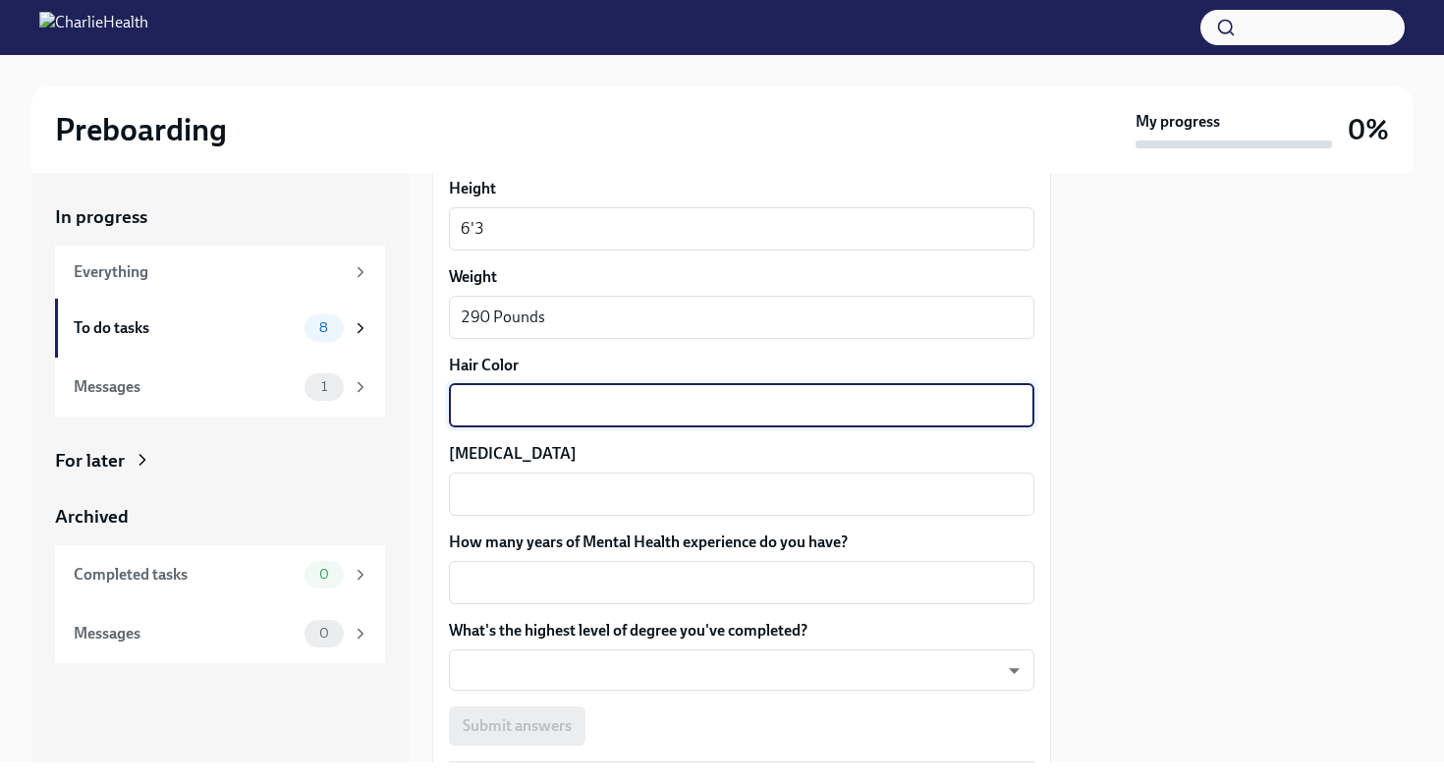
click at [576, 411] on textarea "Hair Color" at bounding box center [742, 406] width 562 height 24
type textarea "Black"
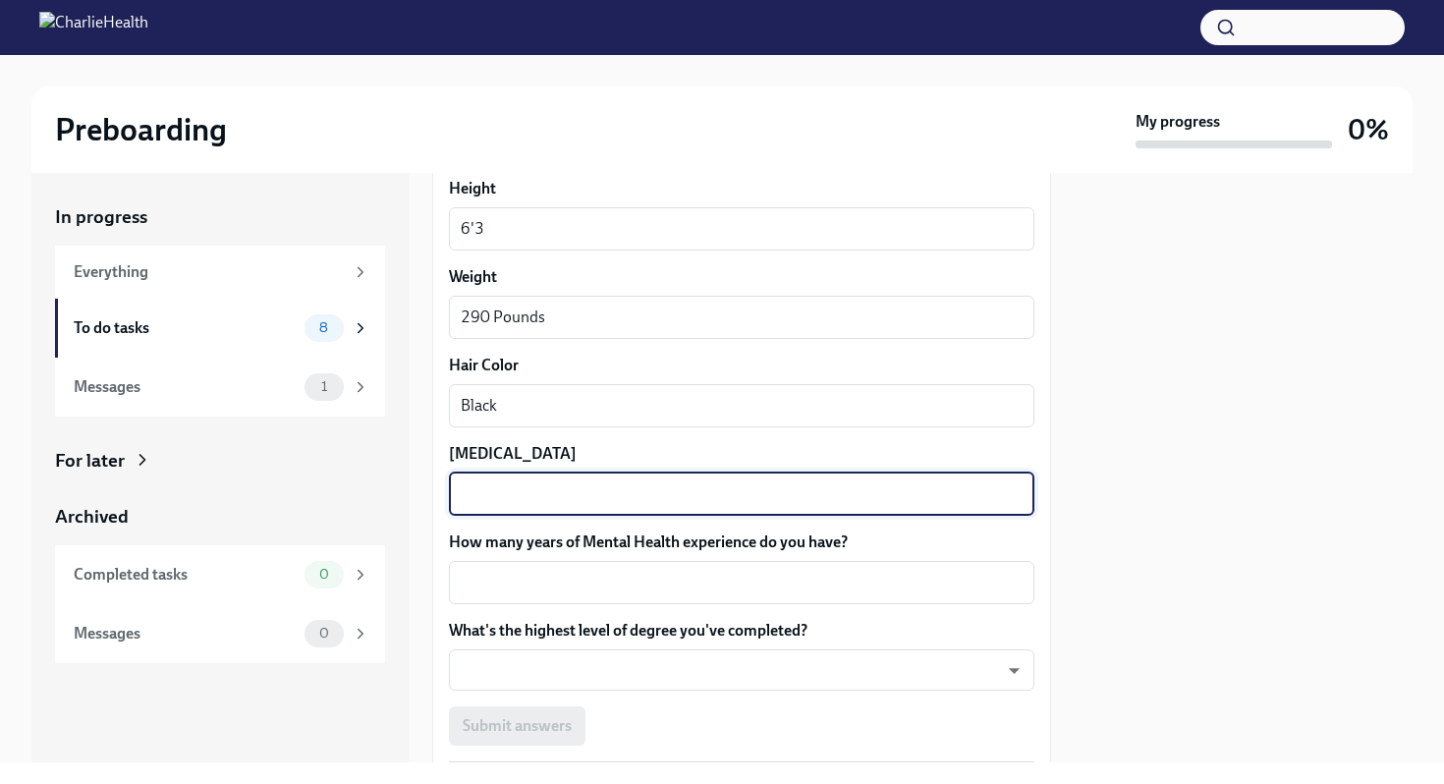
click at [558, 497] on textarea "[MEDICAL_DATA]" at bounding box center [742, 494] width 562 height 24
type textarea "Brown"
click at [656, 579] on textarea "How many years of Mental Health experience do you have?" at bounding box center [742, 583] width 562 height 24
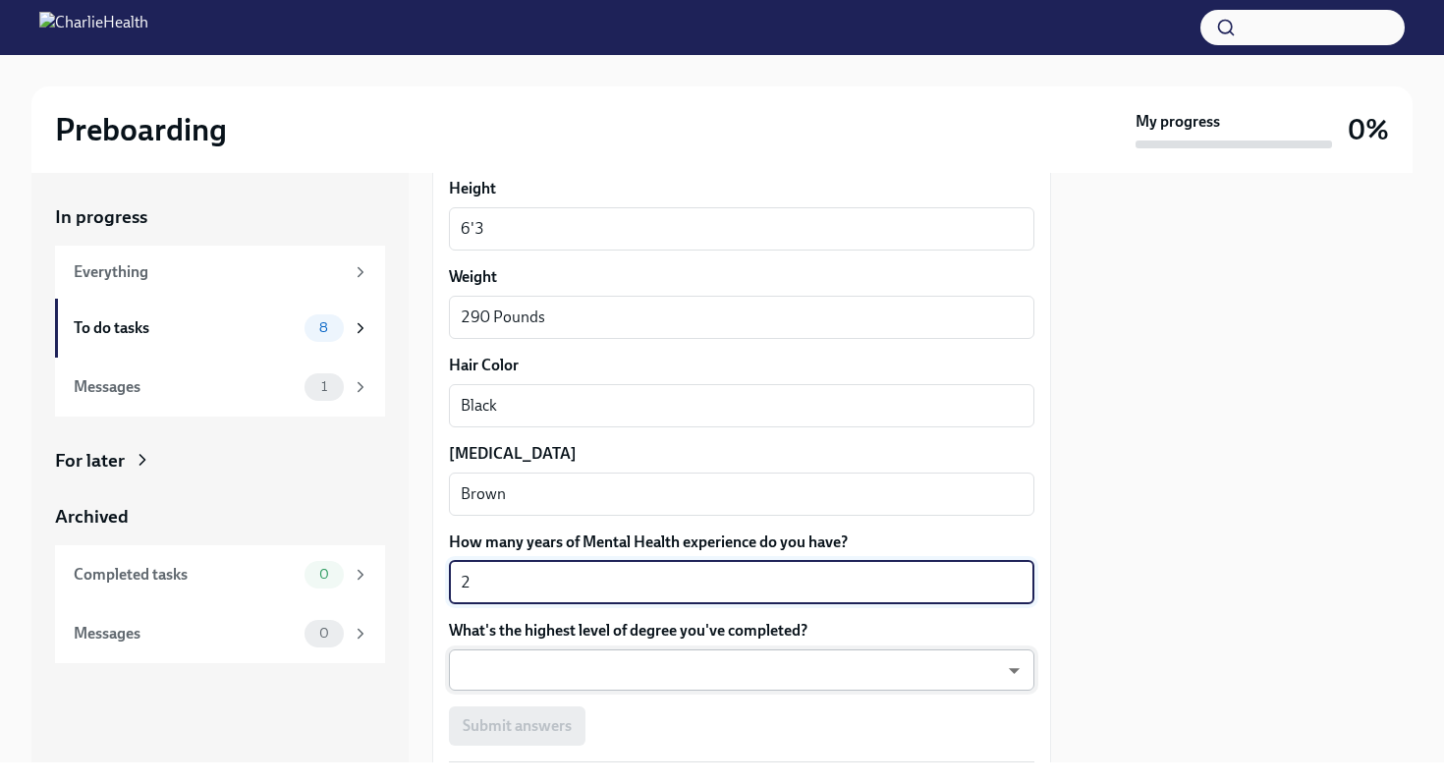
type textarea "2"
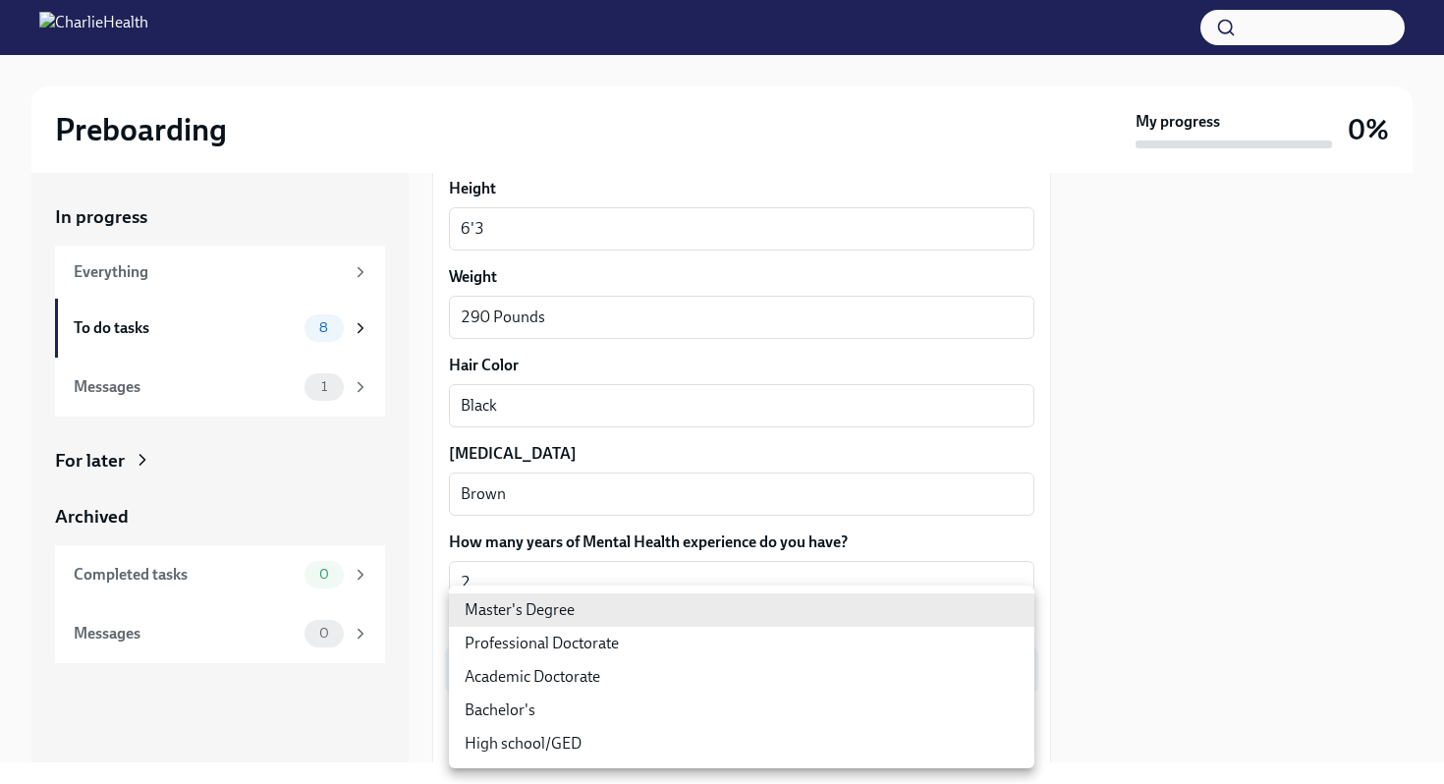
click at [1009, 669] on body "Preboarding My progress 0% In progress Everything To do tasks 8 Messages 1 For …" at bounding box center [722, 392] width 1444 height 784
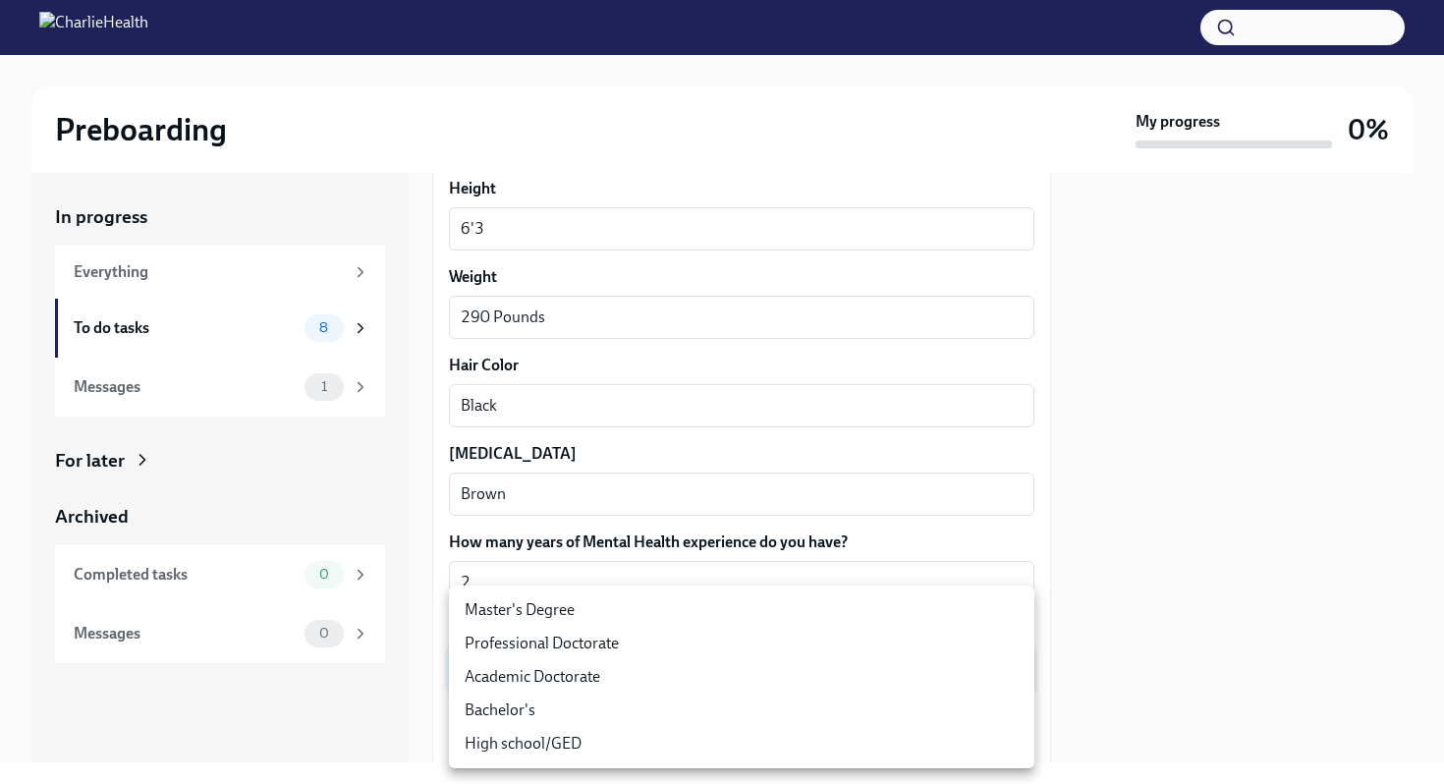
click at [745, 618] on li "Master's Degree" at bounding box center [741, 609] width 585 height 33
type input "2vBr-ghkD"
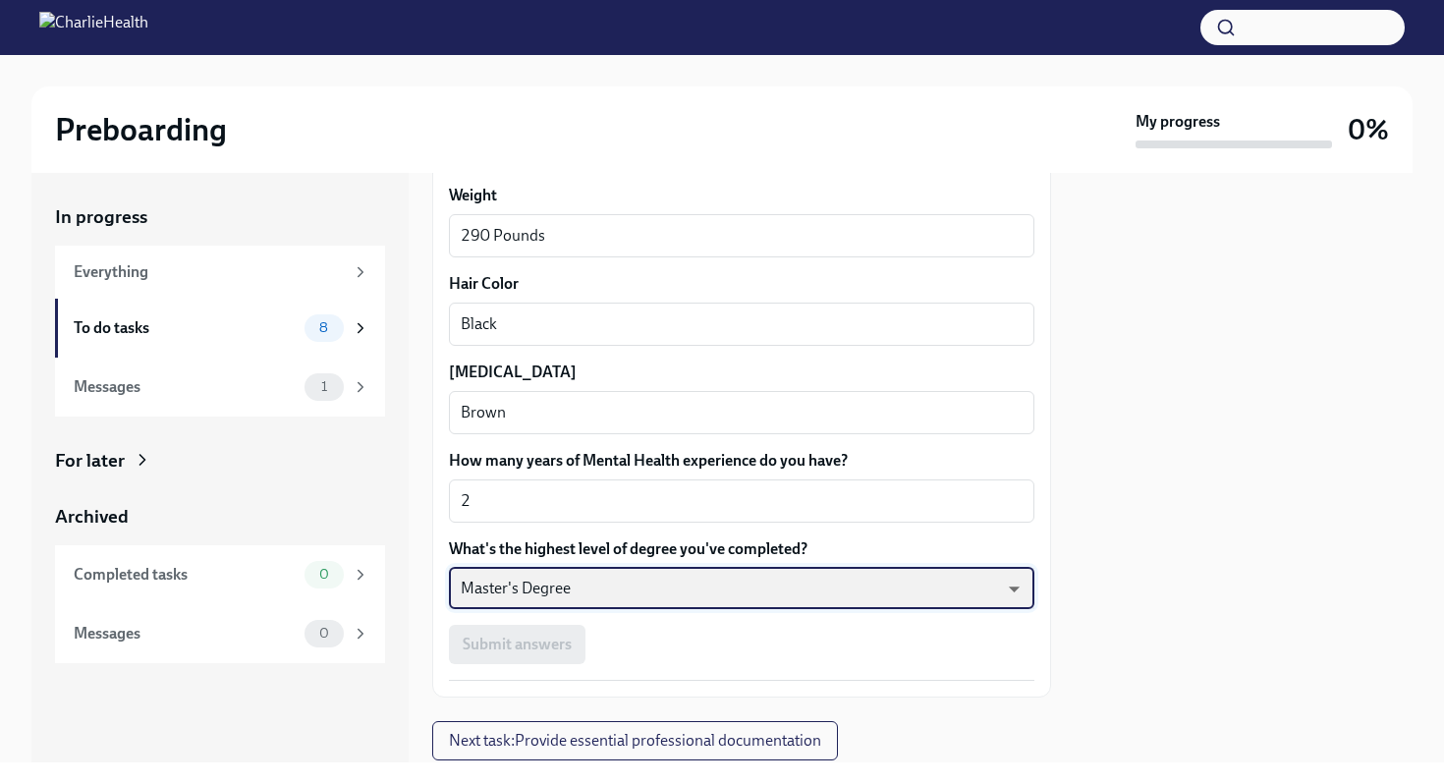
scroll to position [1820, 0]
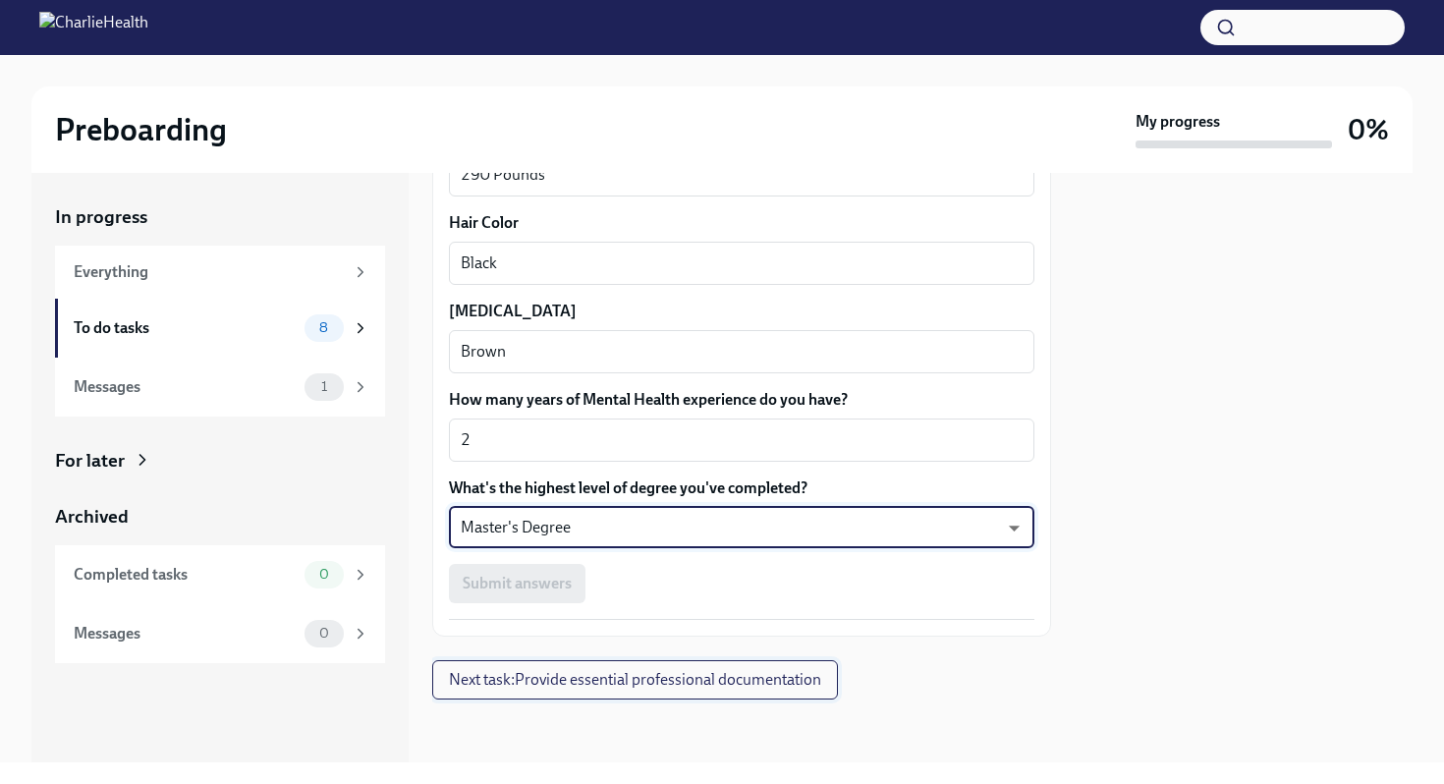
click at [699, 686] on span "Next task : Provide essential professional documentation" at bounding box center [635, 680] width 372 height 20
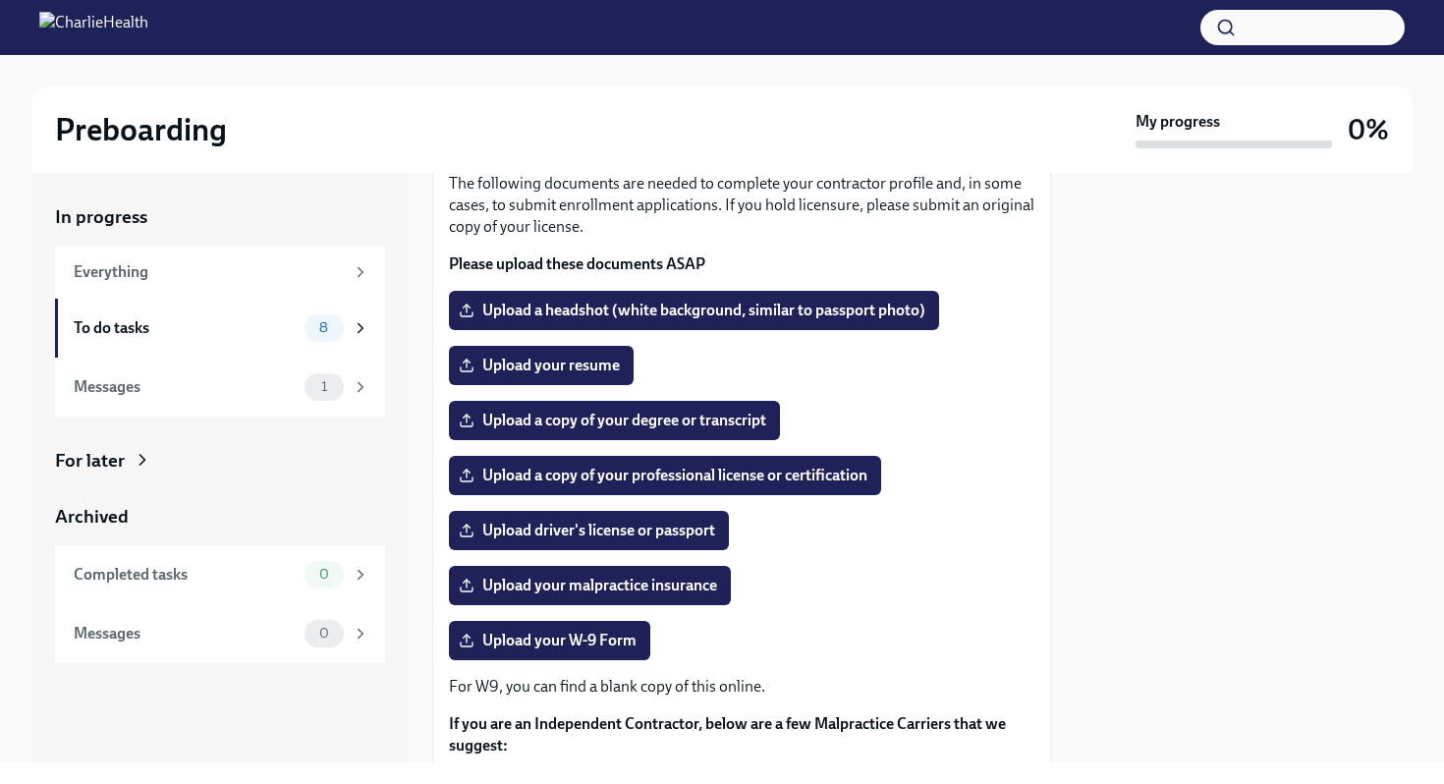
scroll to position [131, 0]
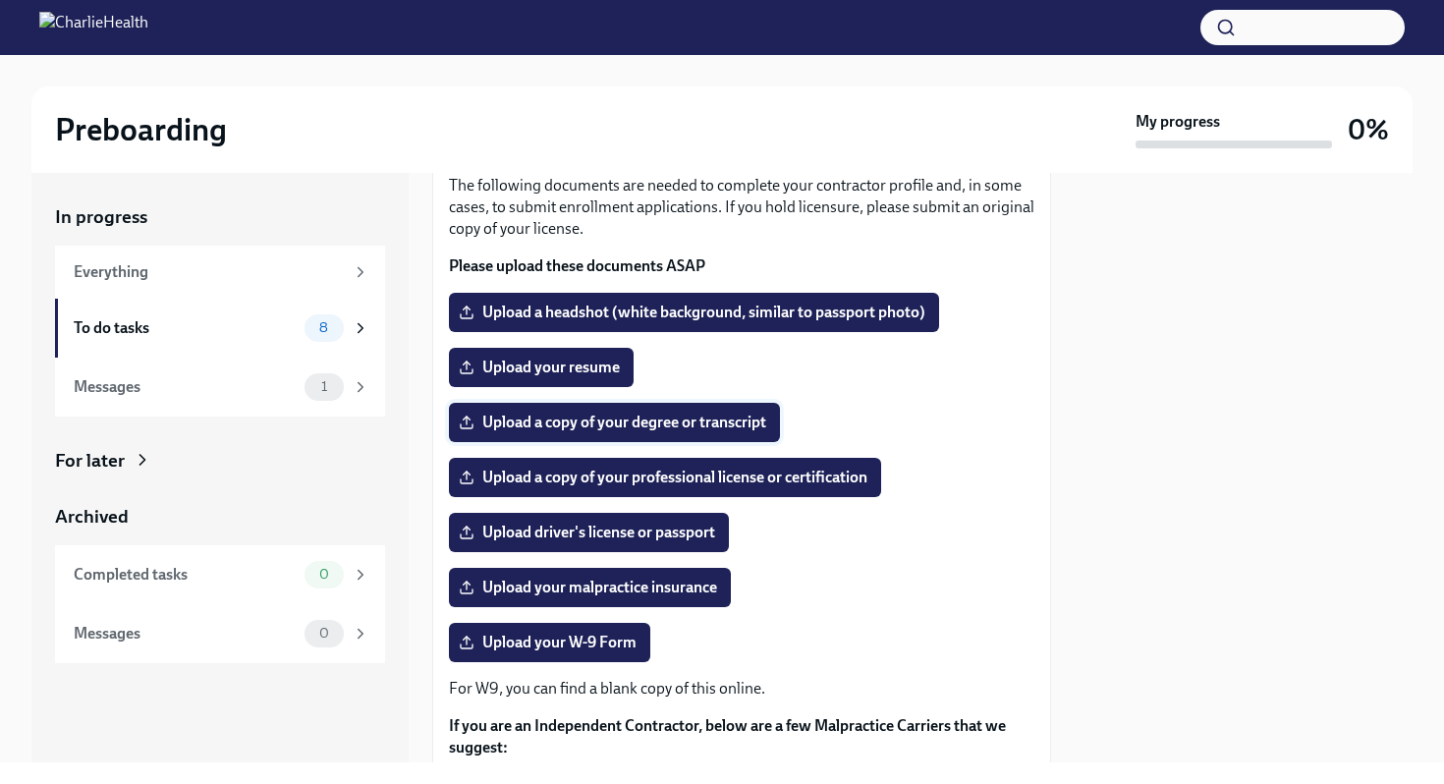
click at [752, 421] on span "Upload a copy of your degree or transcript" at bounding box center [615, 423] width 304 height 20
click at [0, 0] on input "Upload a copy of your degree or transcript" at bounding box center [0, 0] width 0 height 0
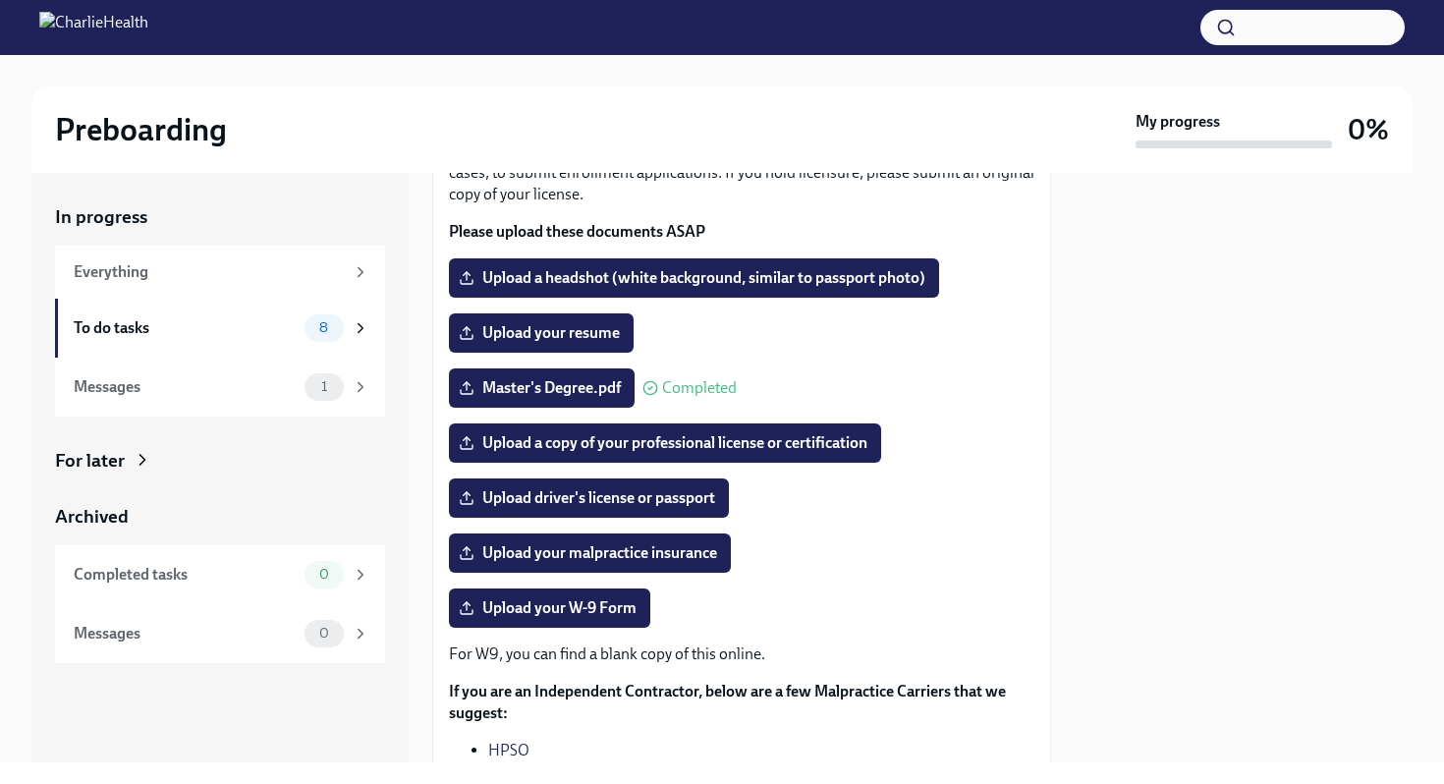
scroll to position [166, 0]
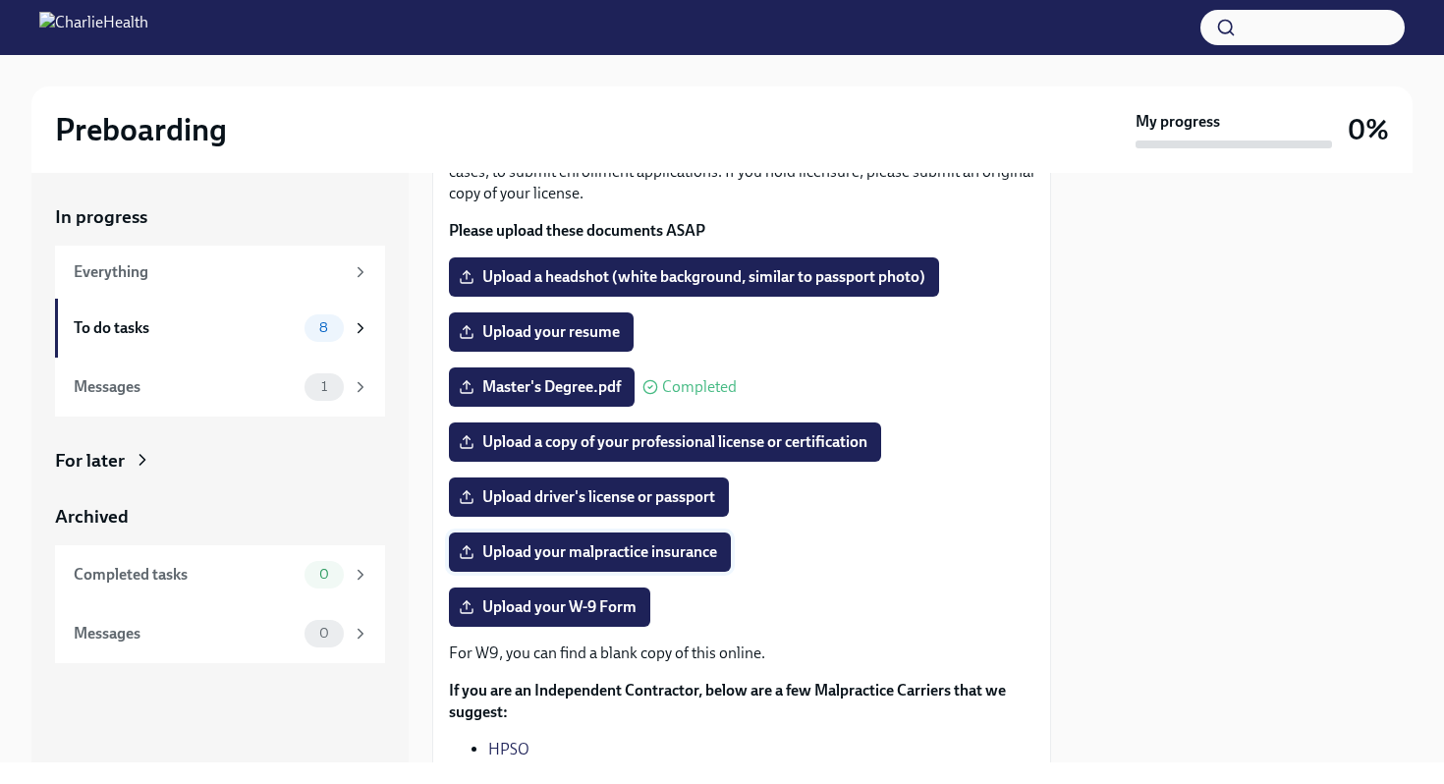
click at [692, 554] on span "Upload your malpractice insurance" at bounding box center [590, 552] width 254 height 20
click at [0, 0] on input "Upload your malpractice insurance" at bounding box center [0, 0] width 0 height 0
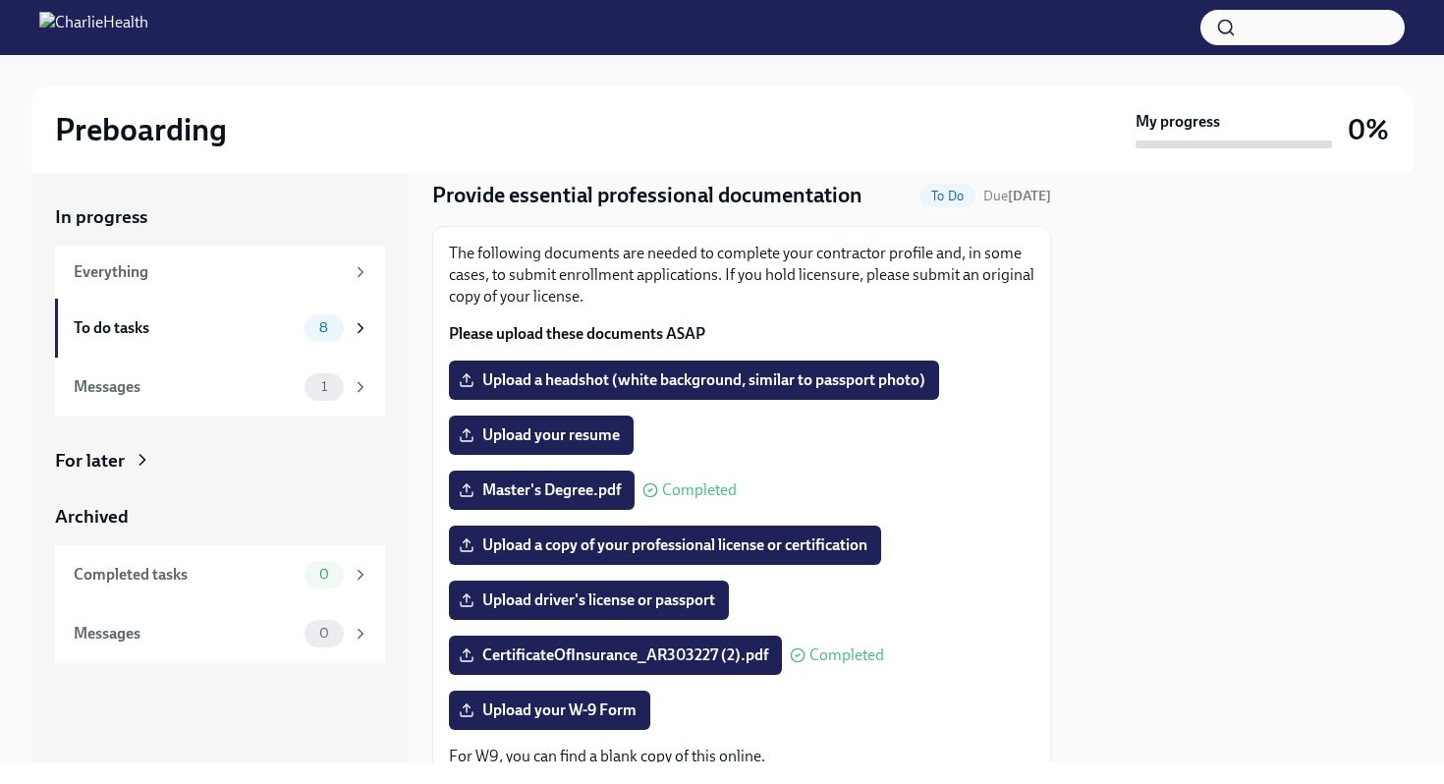
scroll to position [78, 0]
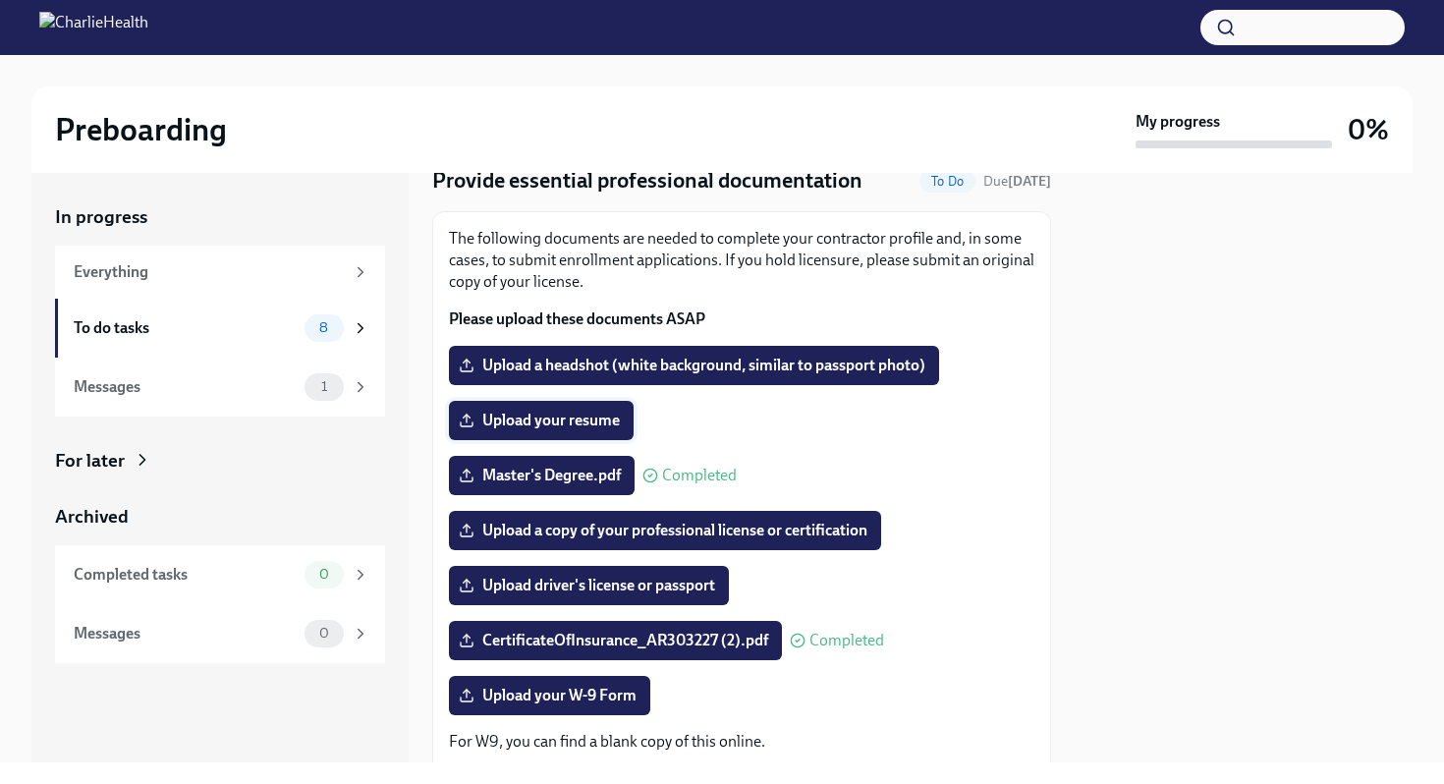
click at [604, 416] on span "Upload your resume" at bounding box center [541, 421] width 157 height 20
click at [0, 0] on input "Upload your resume" at bounding box center [0, 0] width 0 height 0
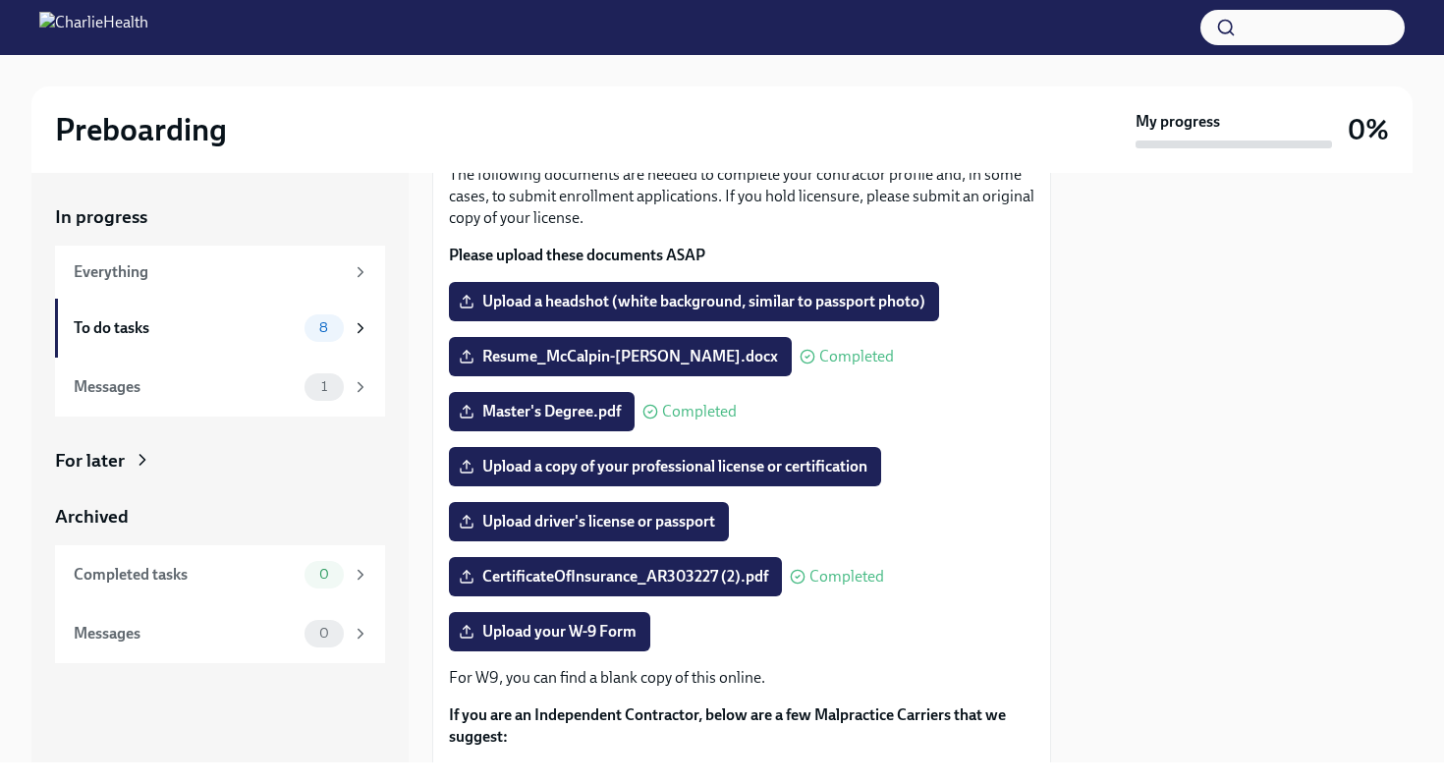
scroll to position [99, 0]
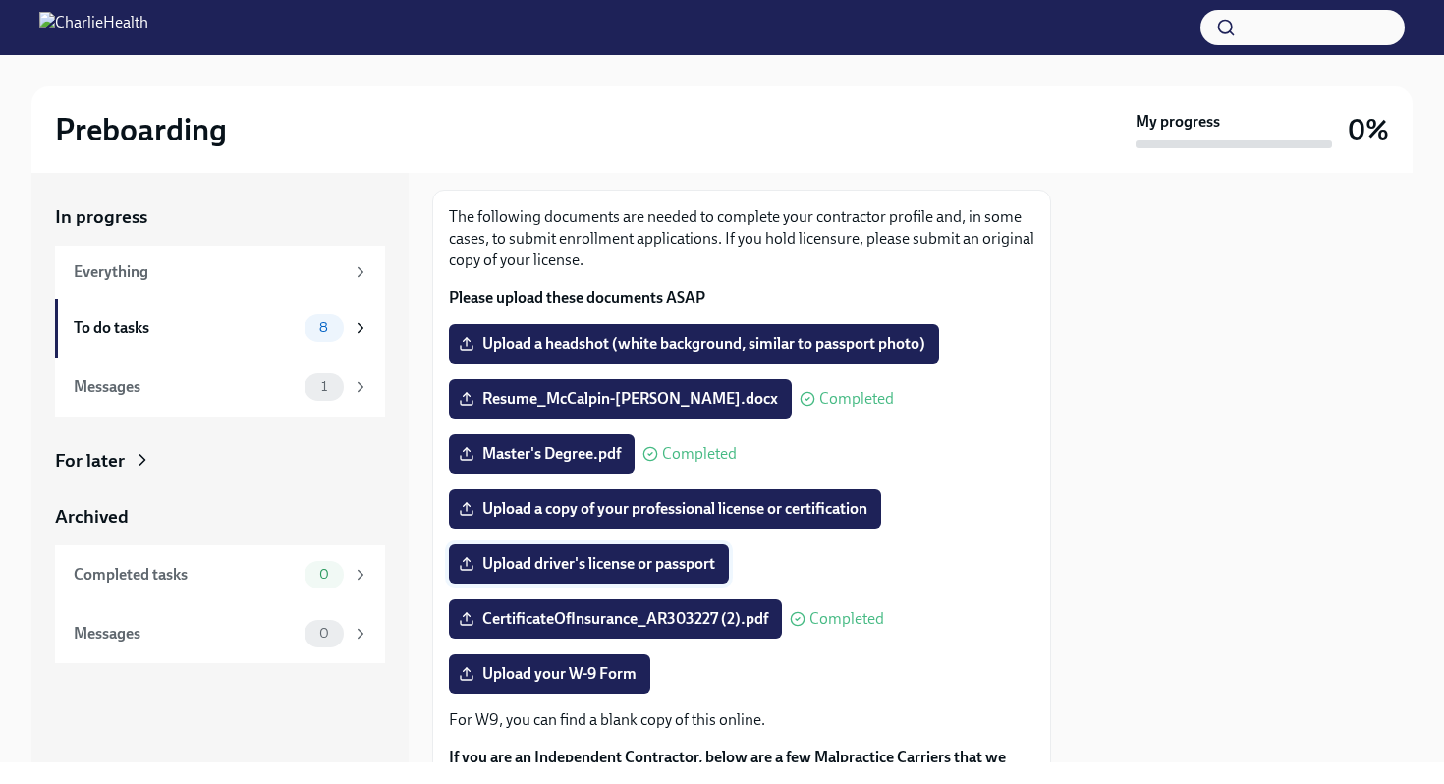
click at [680, 563] on span "Upload driver's license or passport" at bounding box center [589, 564] width 252 height 20
click at [0, 0] on input "Upload driver's license or passport" at bounding box center [0, 0] width 0 height 0
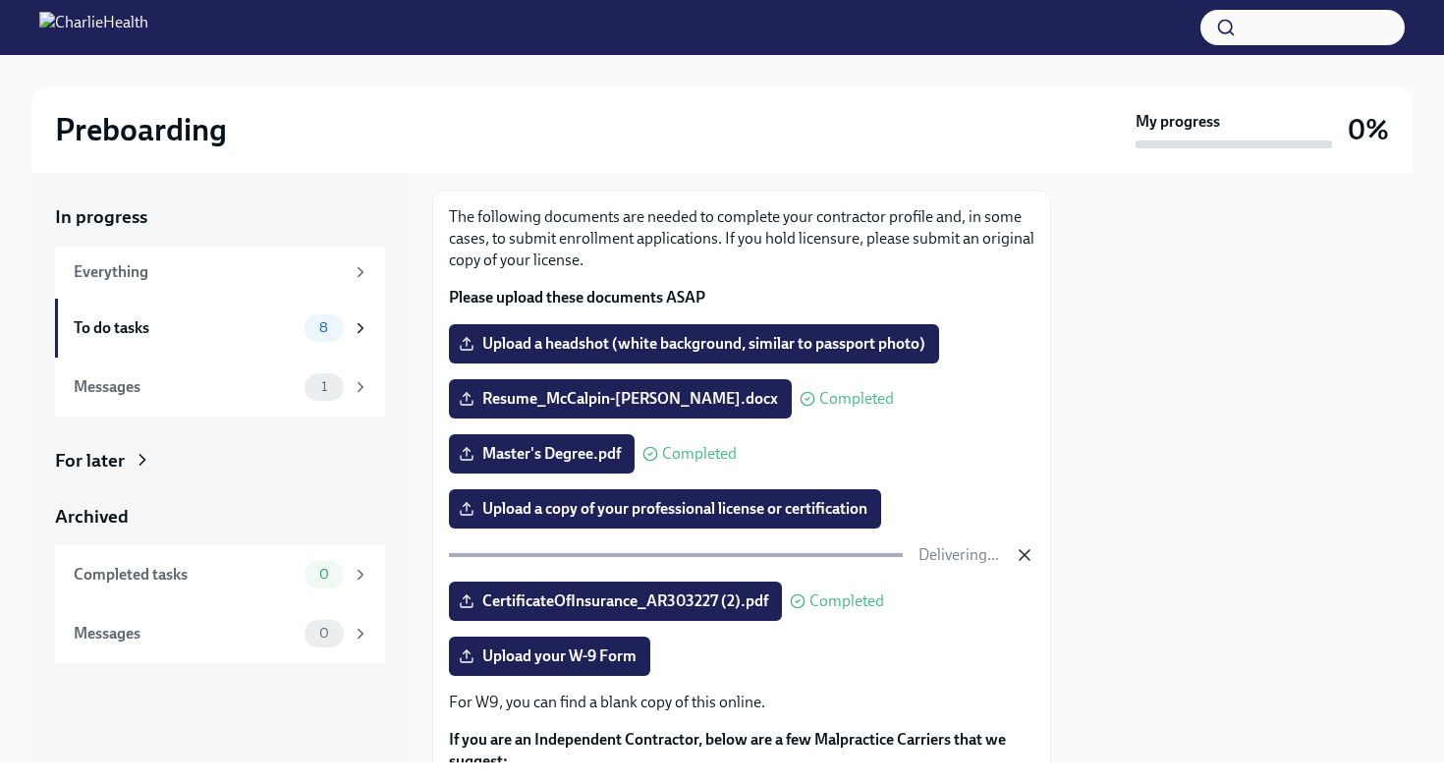
click at [1030, 557] on icon "button" at bounding box center [1025, 555] width 20 height 20
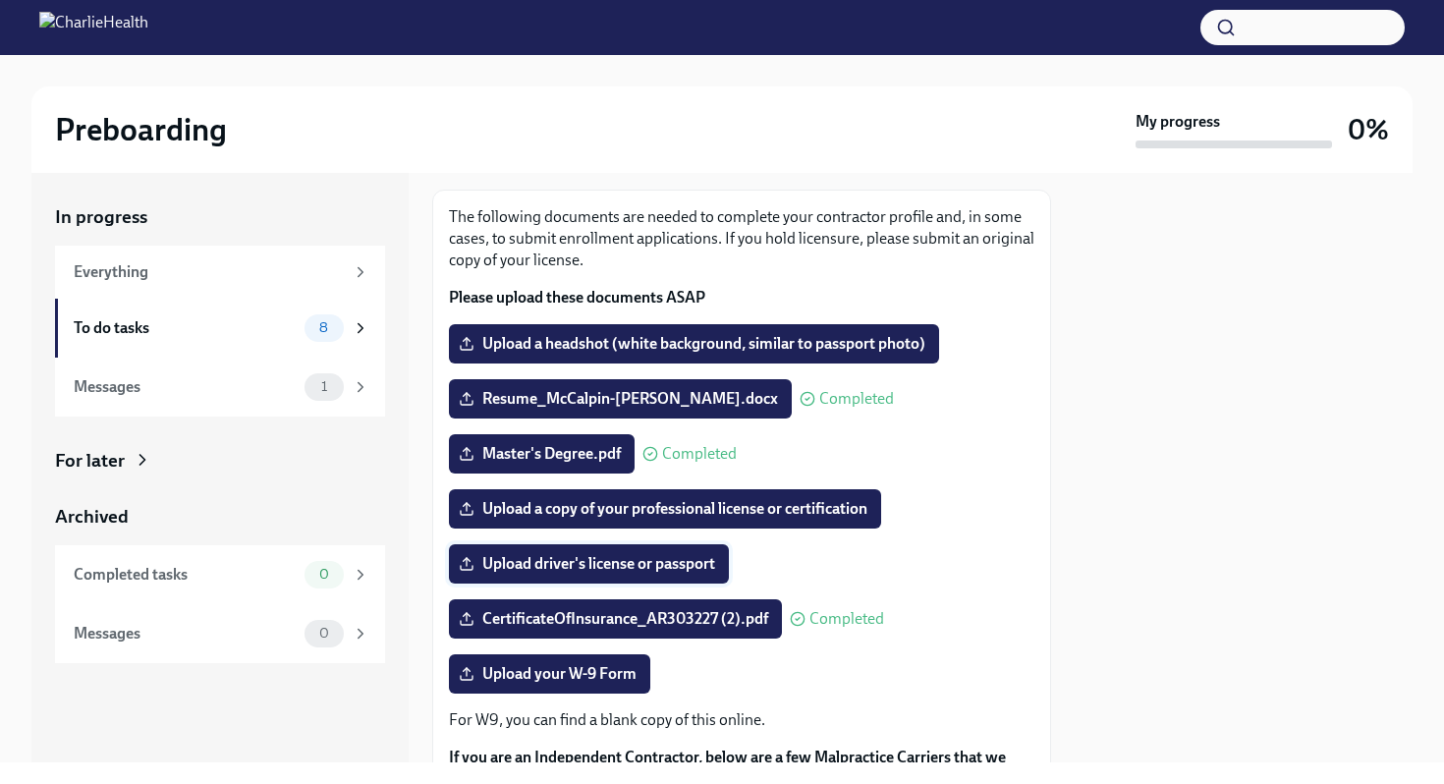
click at [691, 565] on span "Upload driver's license or passport" at bounding box center [589, 564] width 252 height 20
click at [0, 0] on input "Upload driver's license or passport" at bounding box center [0, 0] width 0 height 0
click at [887, 351] on span "Upload a headshot (white background, similar to passport photo)" at bounding box center [694, 344] width 463 height 20
click at [0, 0] on input "Upload a headshot (white background, similar to passport photo)" at bounding box center [0, 0] width 0 height 0
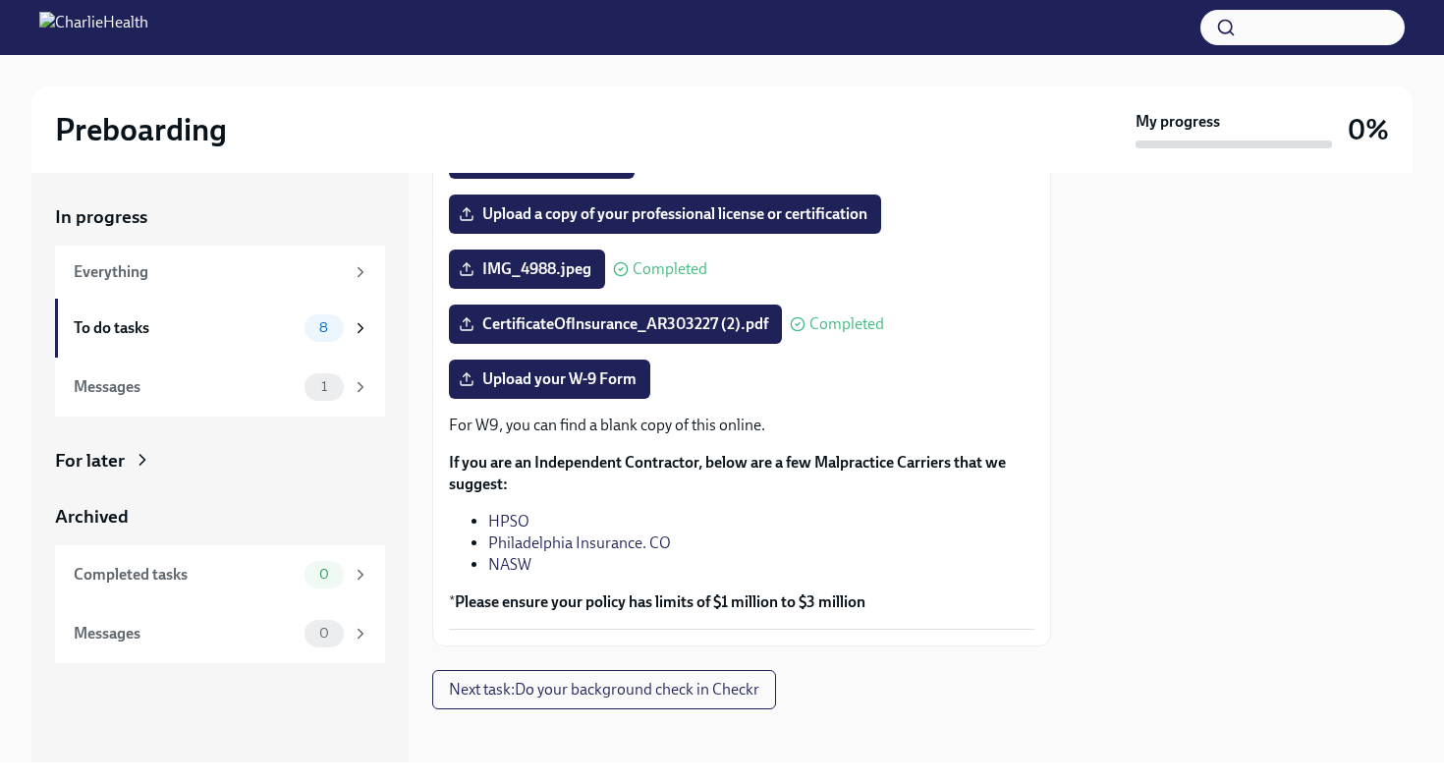
scroll to position [404, 0]
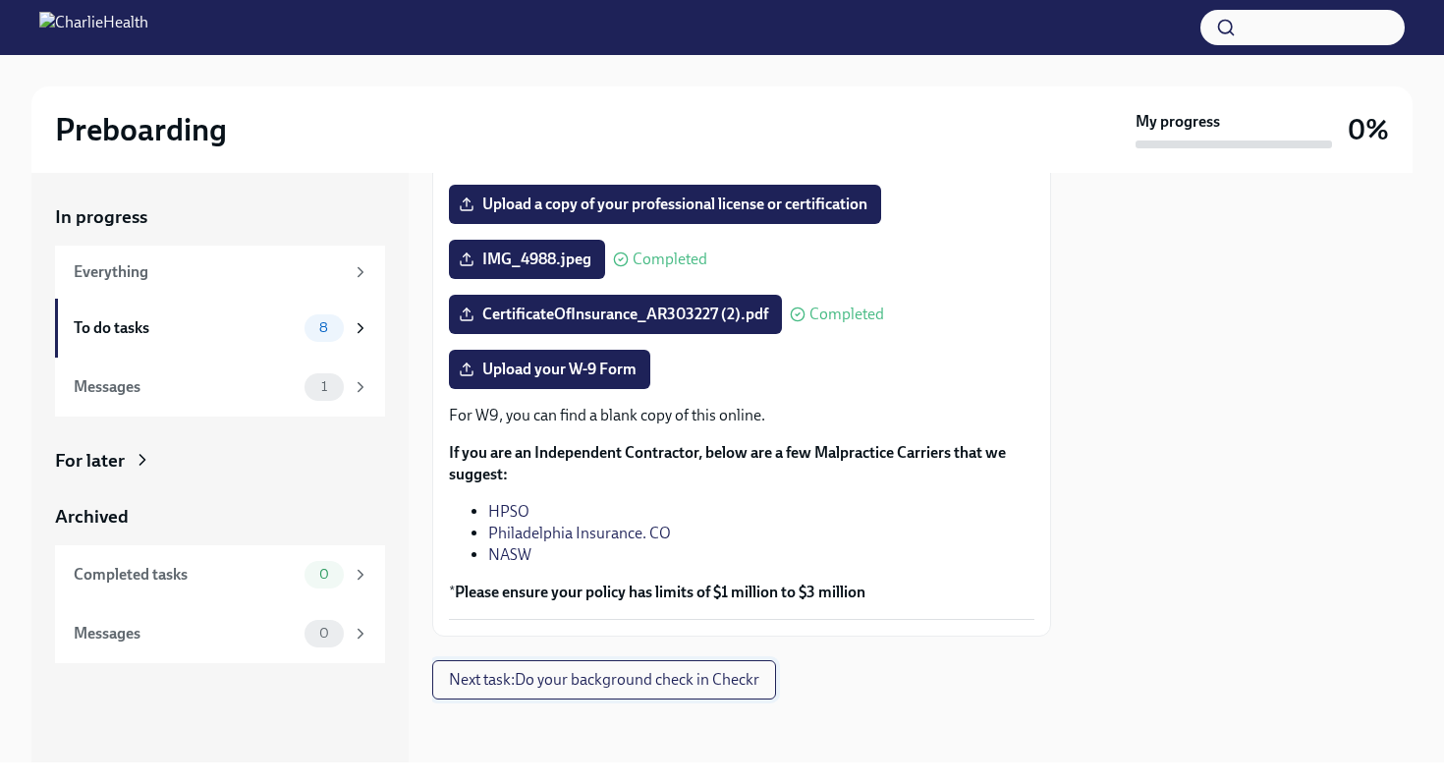
click at [679, 680] on span "Next task : Do your background check in Checkr" at bounding box center [604, 680] width 310 height 20
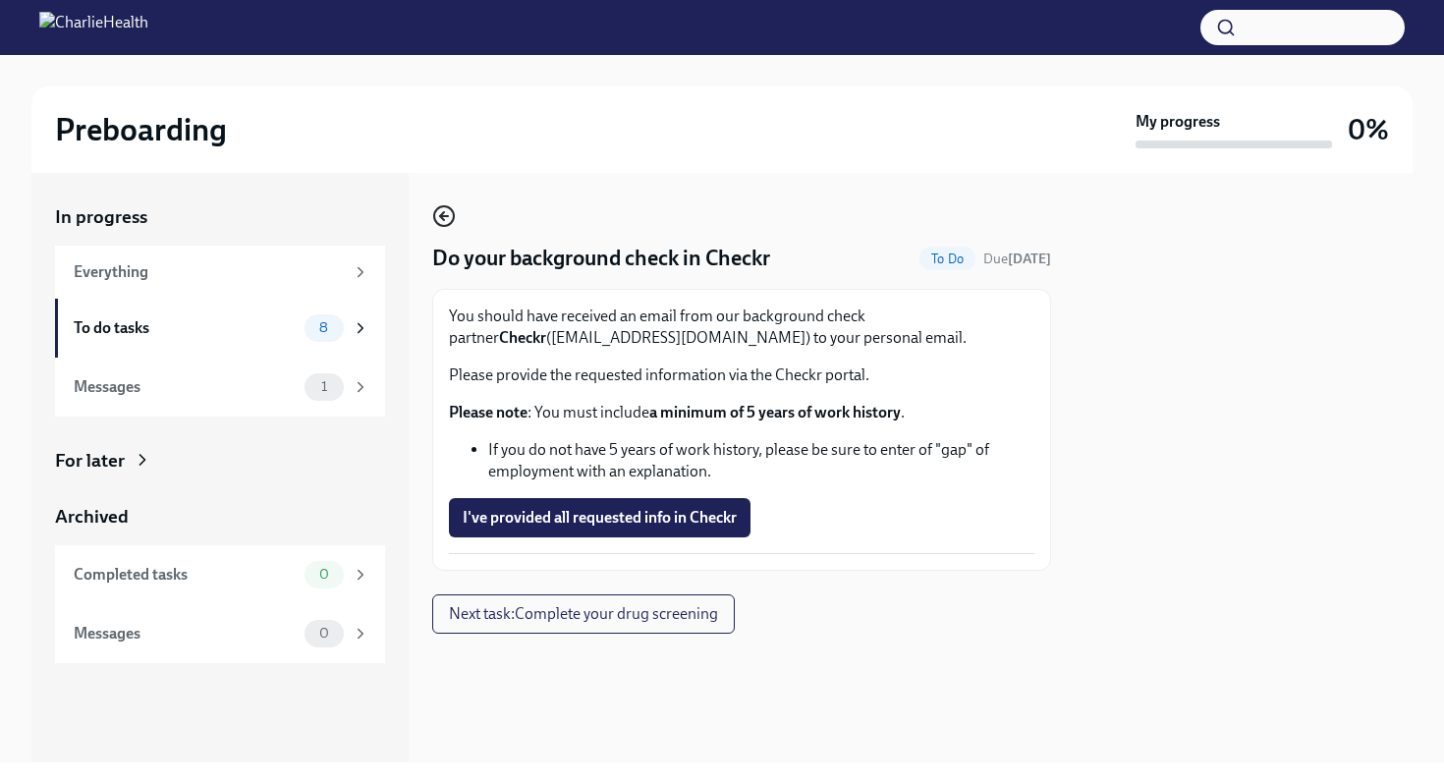
click at [438, 208] on circle "button" at bounding box center [444, 216] width 20 height 20
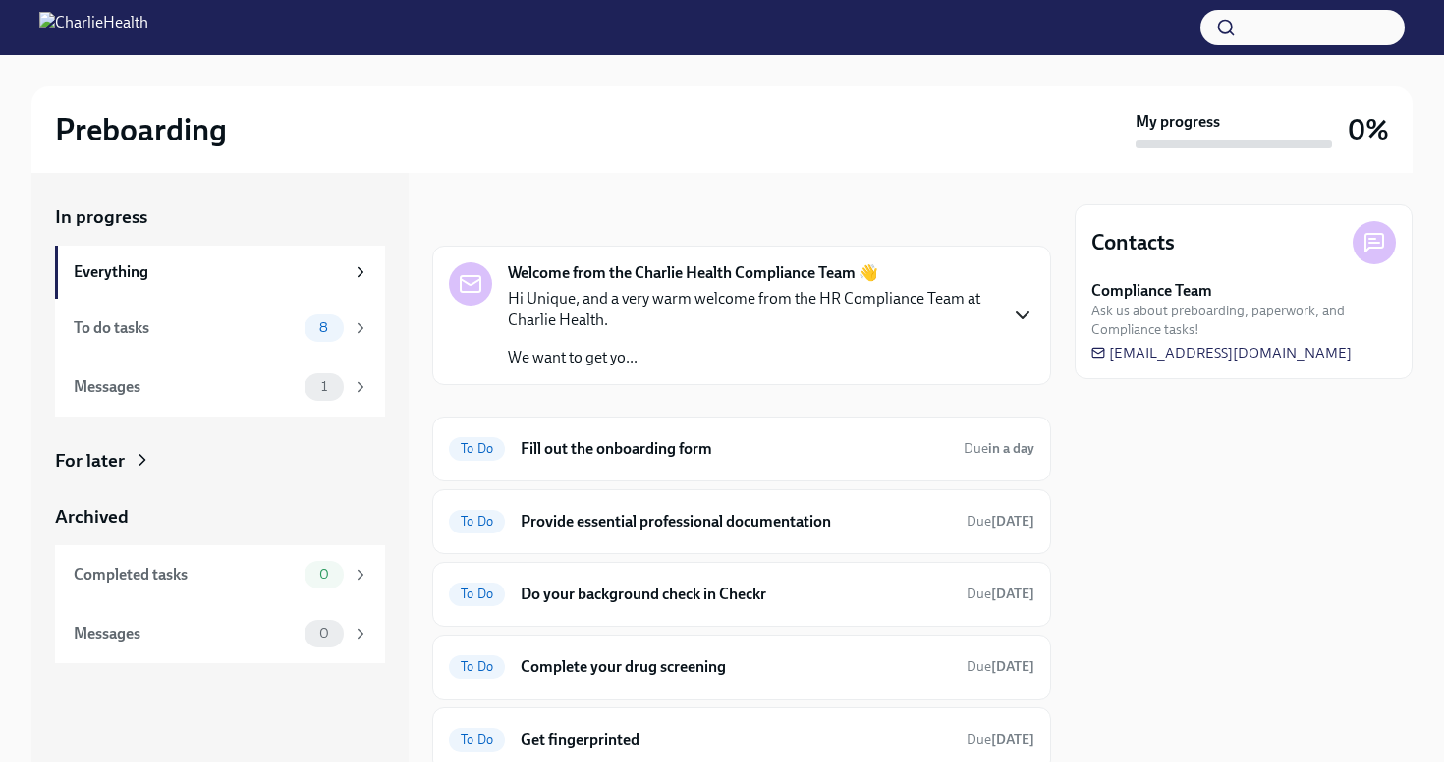
click at [1028, 312] on icon "button" at bounding box center [1023, 315] width 12 height 6
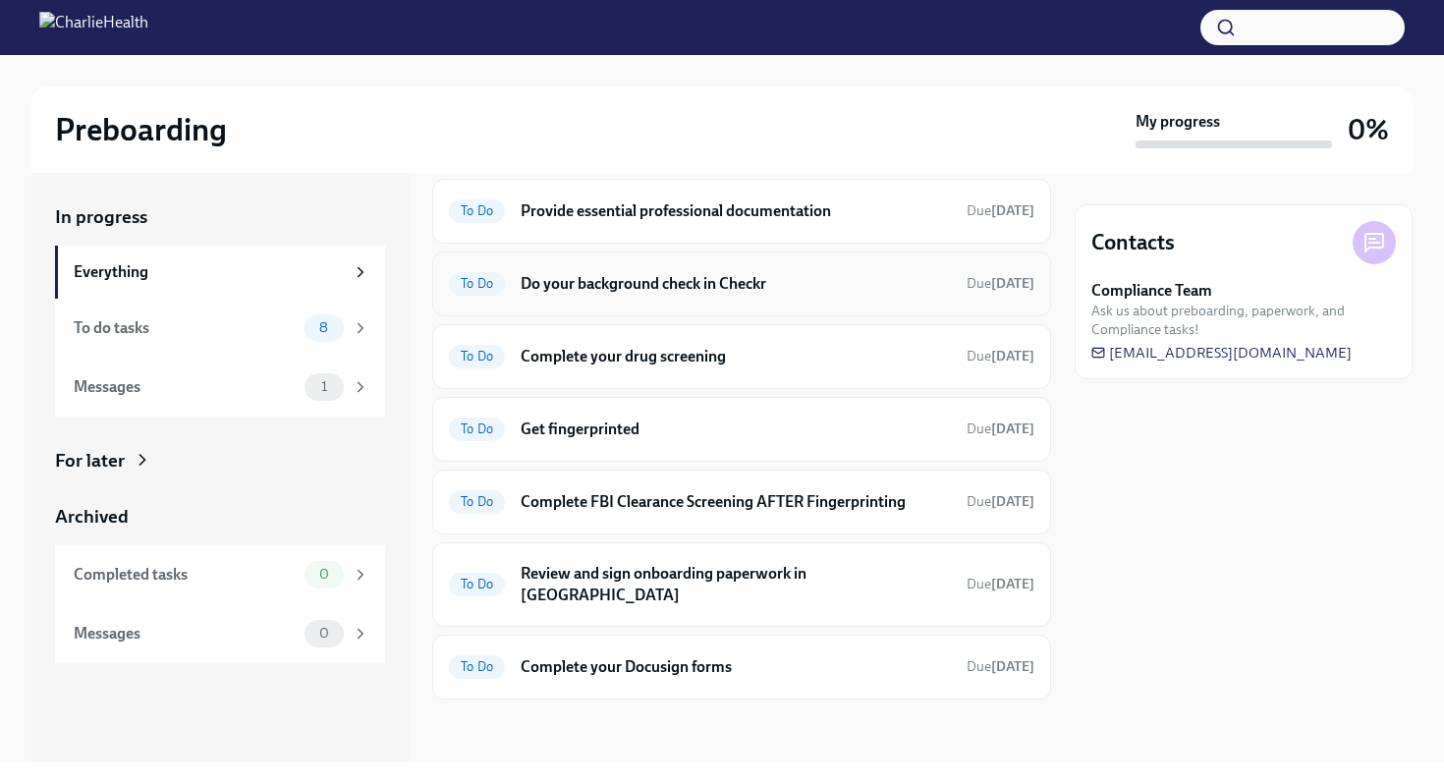
scroll to position [715, 0]
click at [859, 244] on div "To Do Provide essential professional documentation Due [DATE]" at bounding box center [741, 211] width 619 height 65
click at [830, 222] on h6 "Provide essential professional documentation" at bounding box center [736, 211] width 430 height 22
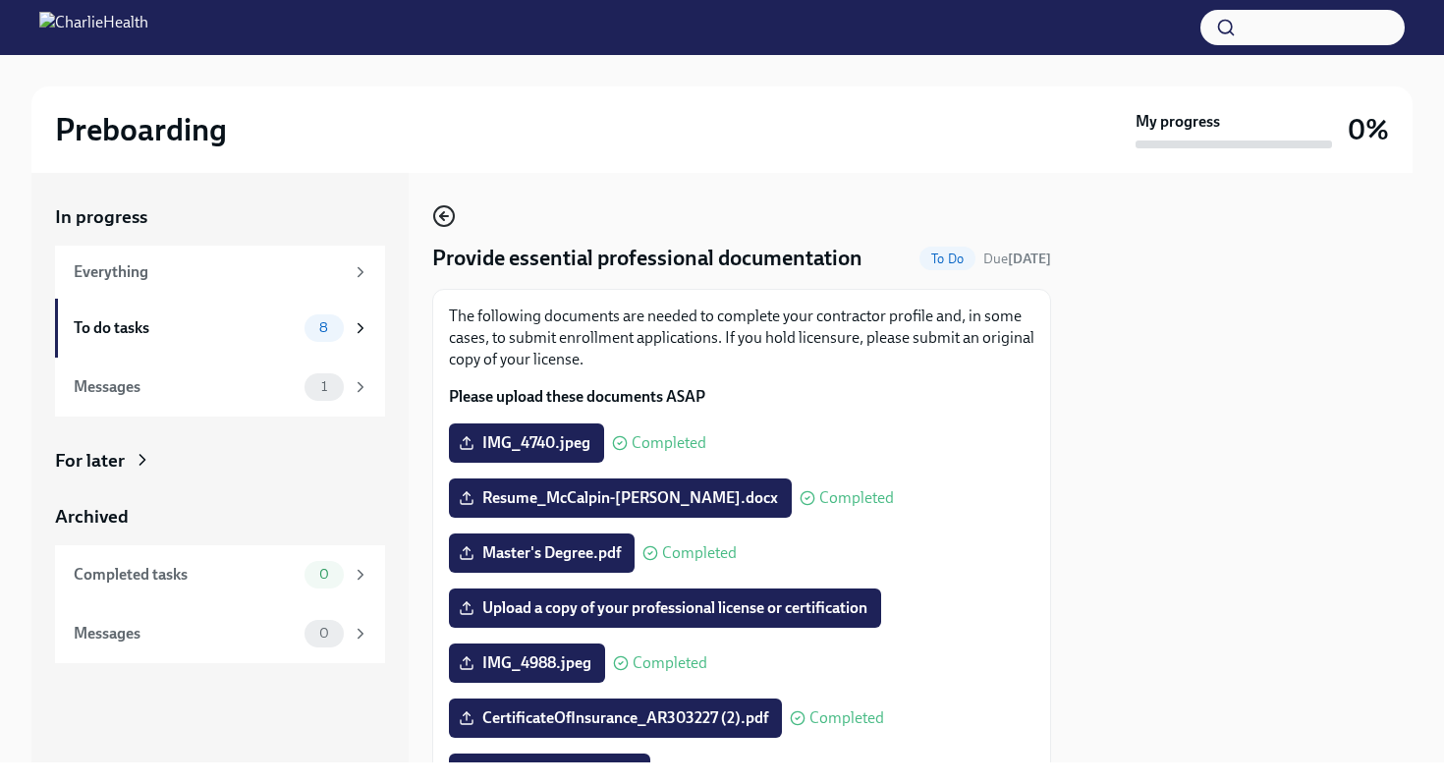
click at [447, 218] on icon "button" at bounding box center [444, 216] width 24 height 24
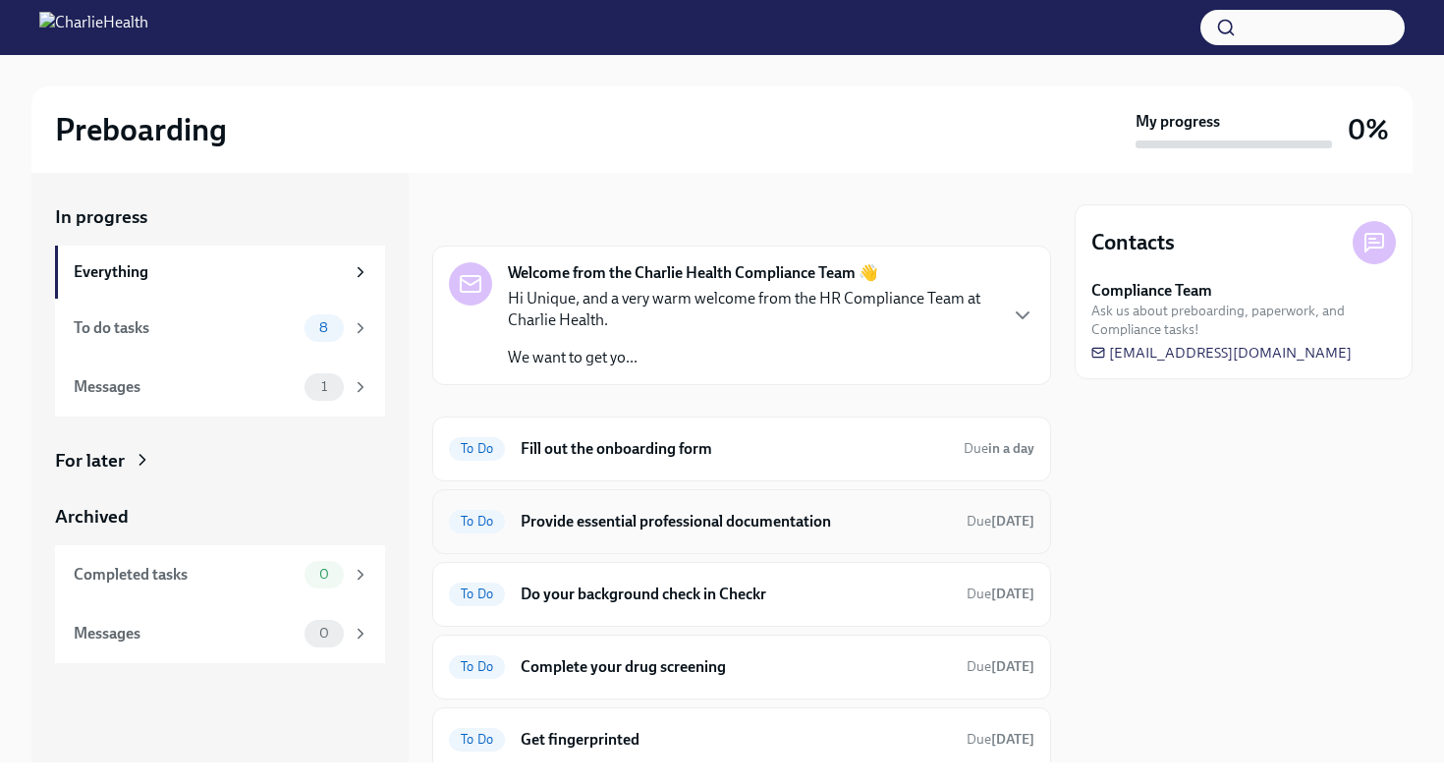
scroll to position [290, 0]
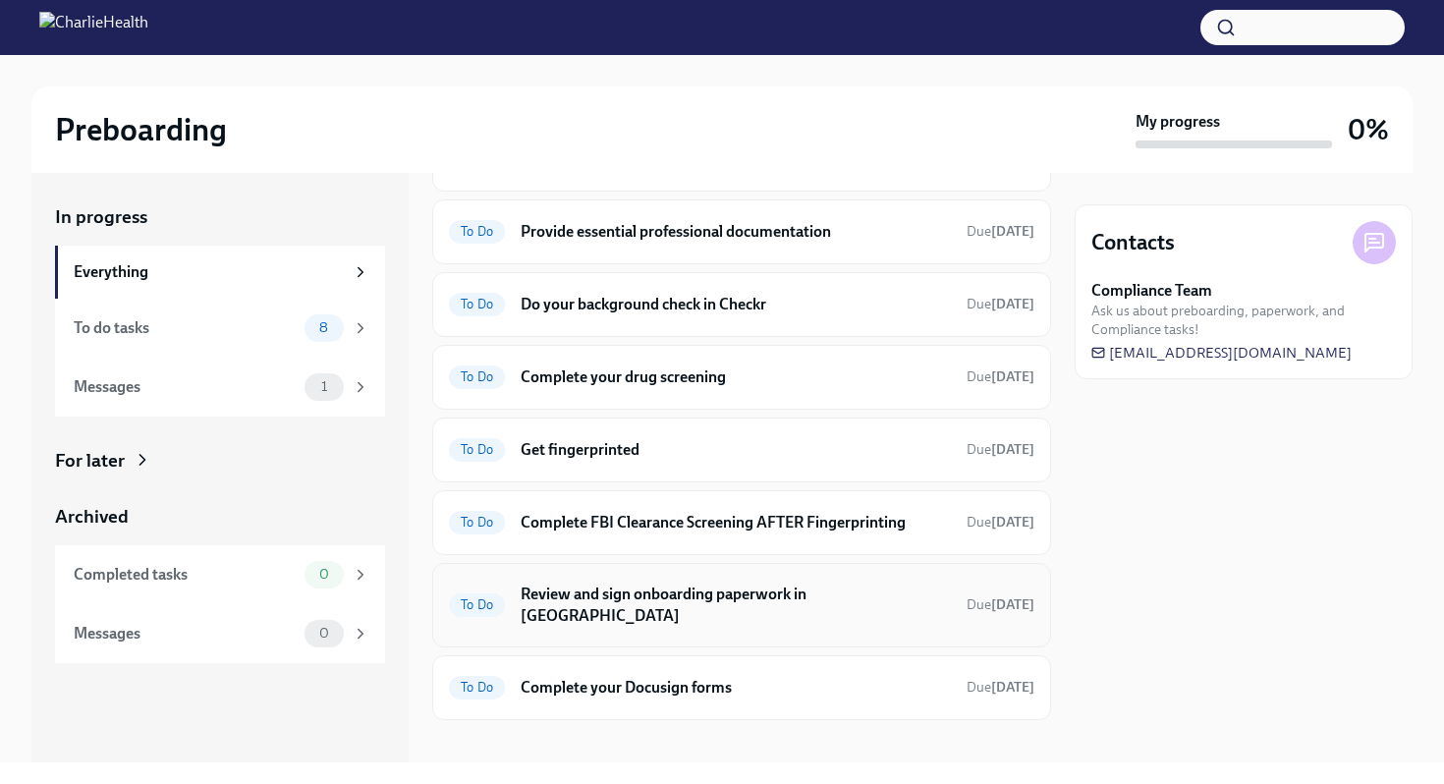
click at [817, 585] on h6 "Review and sign onboarding paperwork in [GEOGRAPHIC_DATA]" at bounding box center [736, 605] width 430 height 43
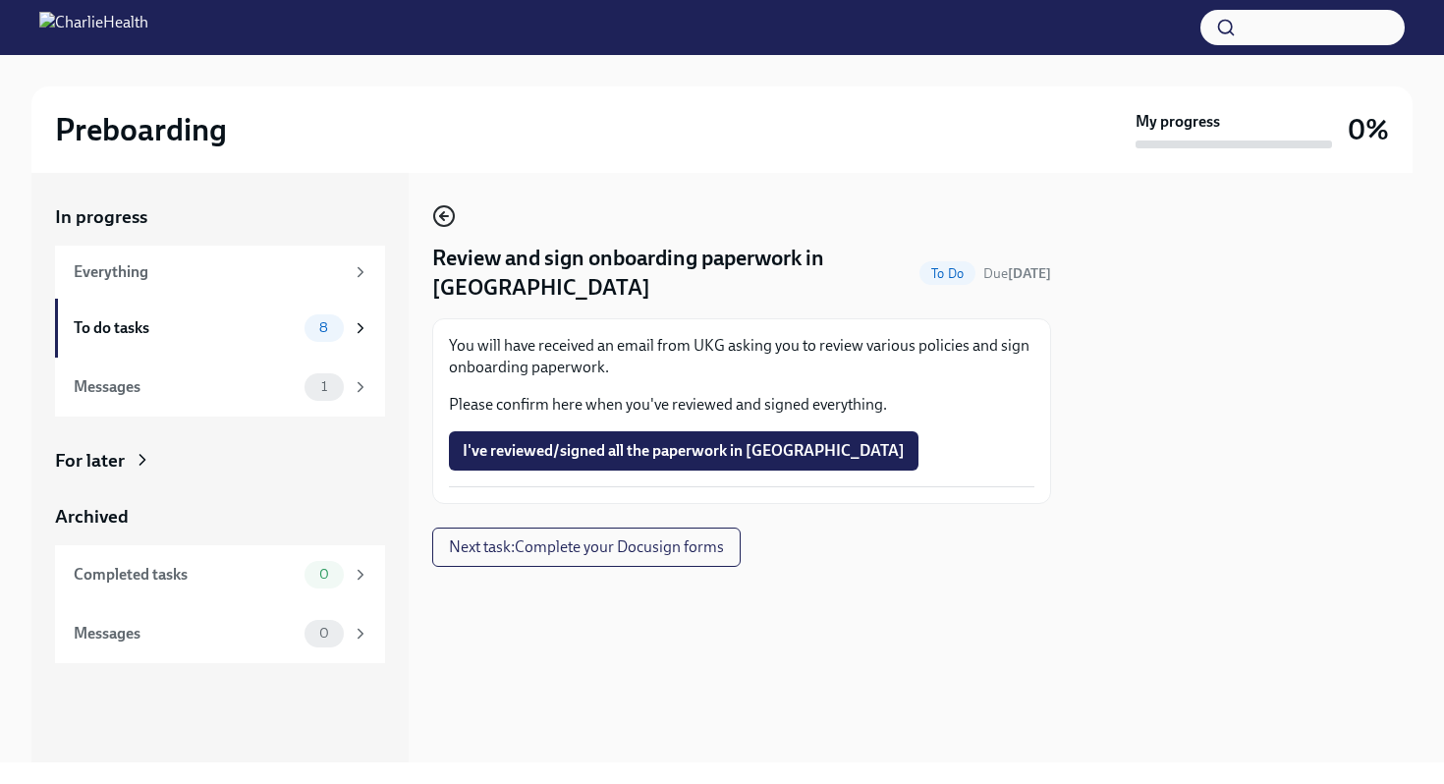
click at [442, 218] on icon "button" at bounding box center [442, 216] width 4 height 8
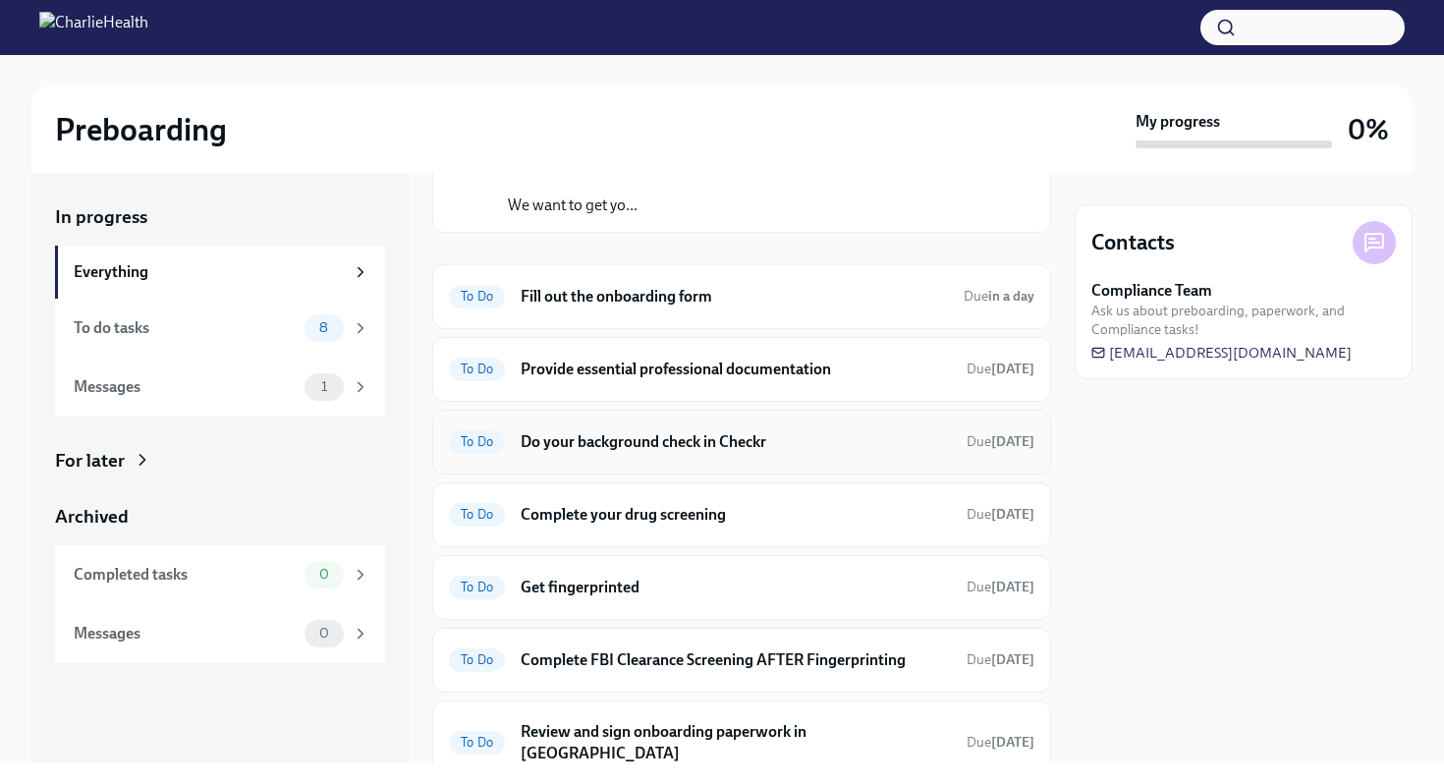
scroll to position [290, 0]
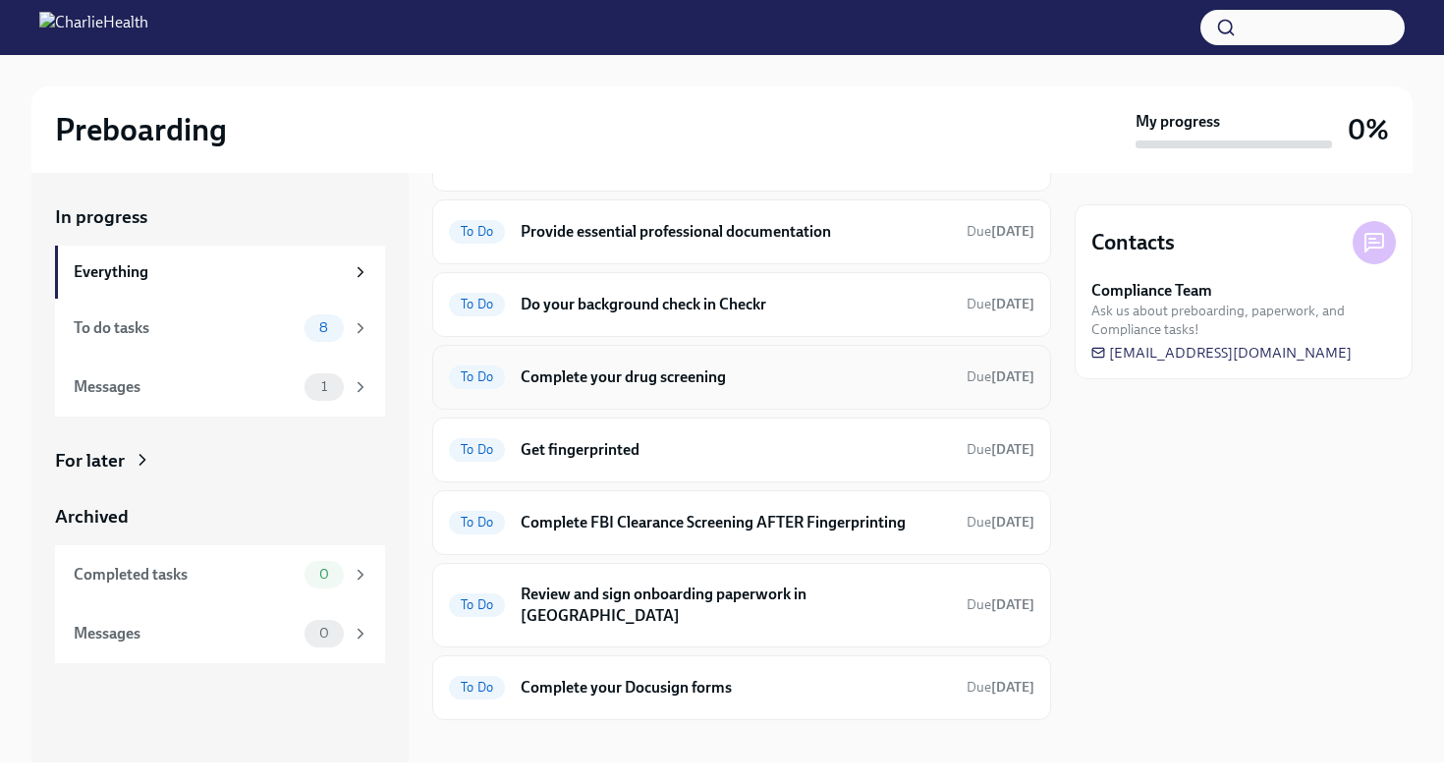
click at [767, 381] on h6 "Complete your drug screening" at bounding box center [736, 377] width 430 height 22
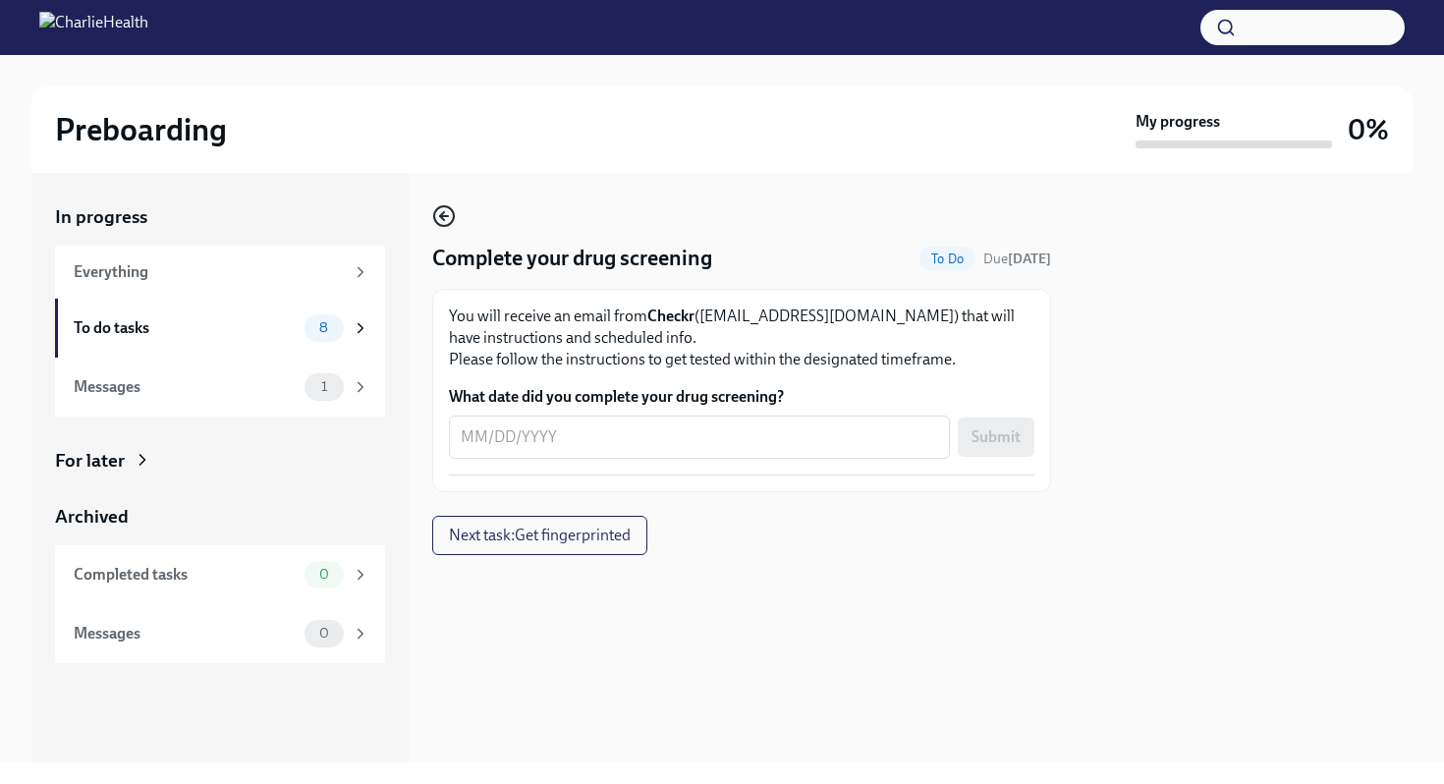
click at [444, 211] on icon "button" at bounding box center [444, 216] width 24 height 24
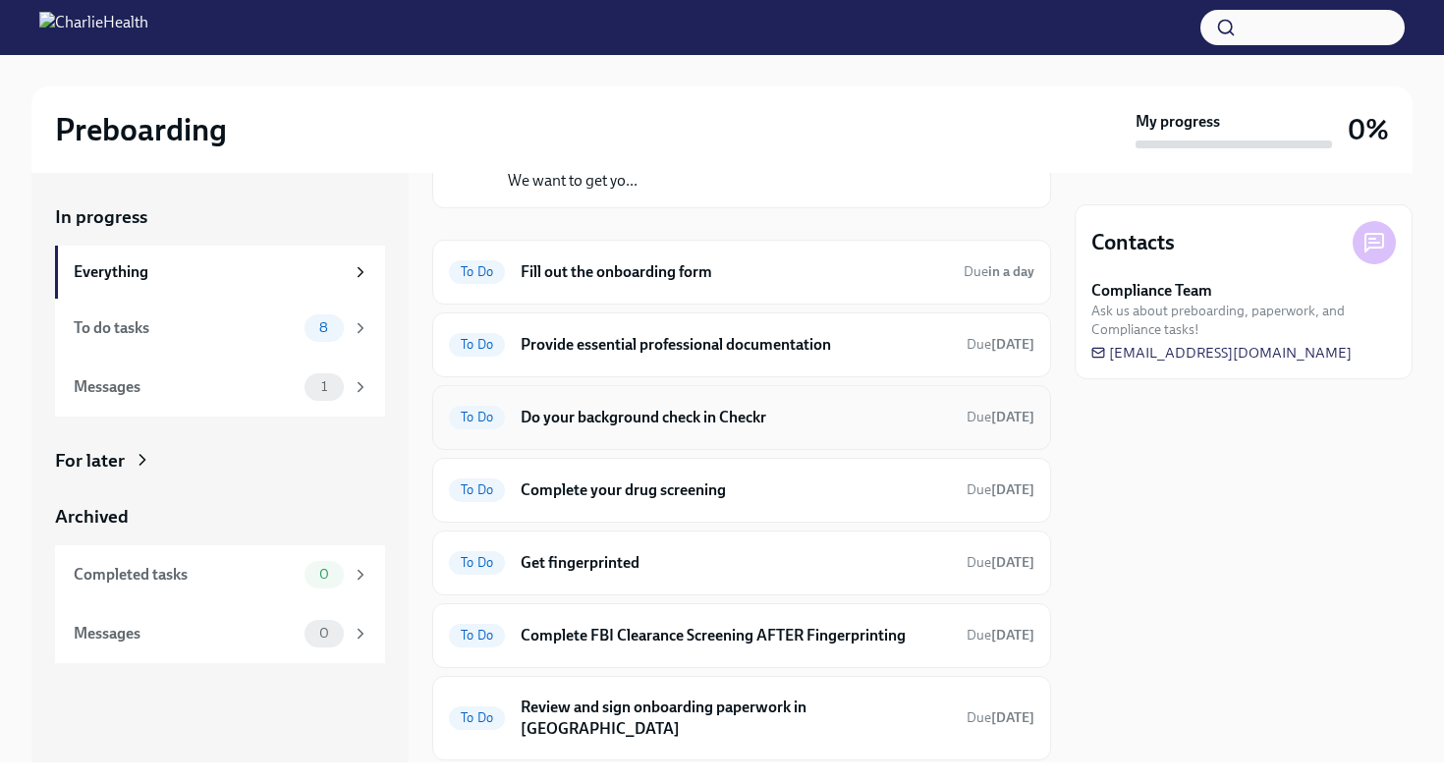
scroll to position [168, 0]
